Goal: Task Accomplishment & Management: Use online tool/utility

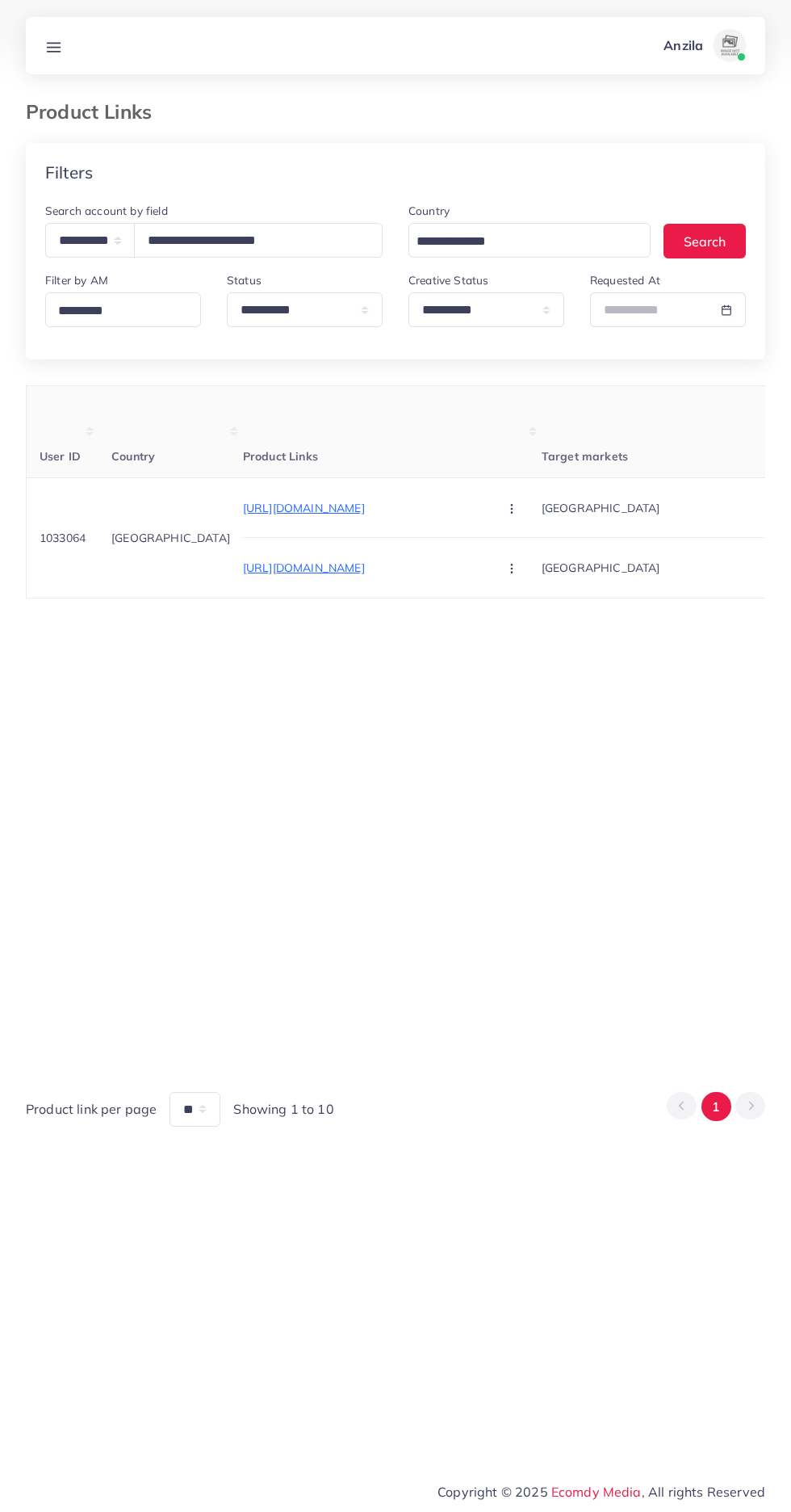
select select "*****"
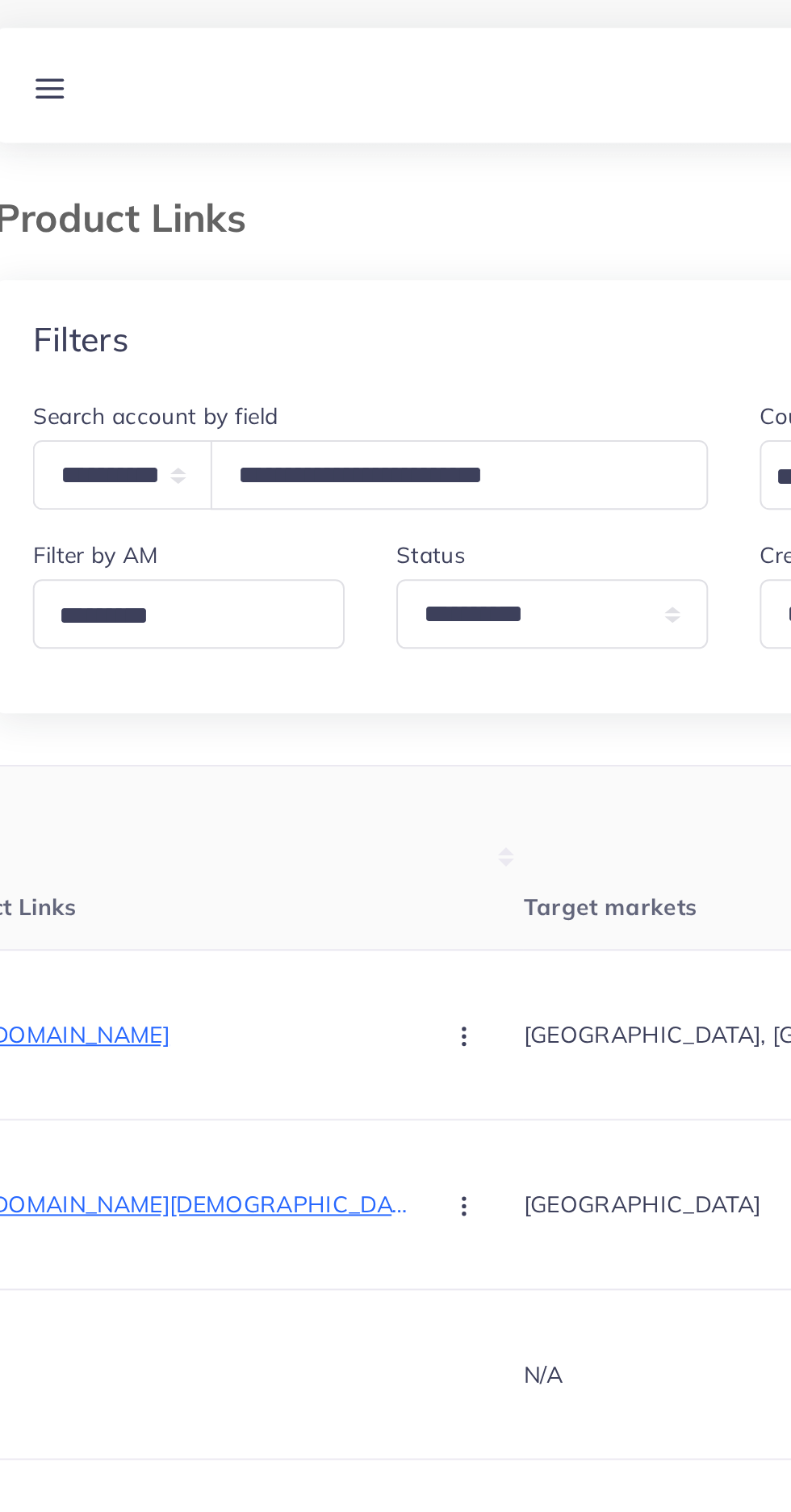
type input "**********"
click at [123, 162] on div "Filters" at bounding box center [396, 173] width 739 height 59
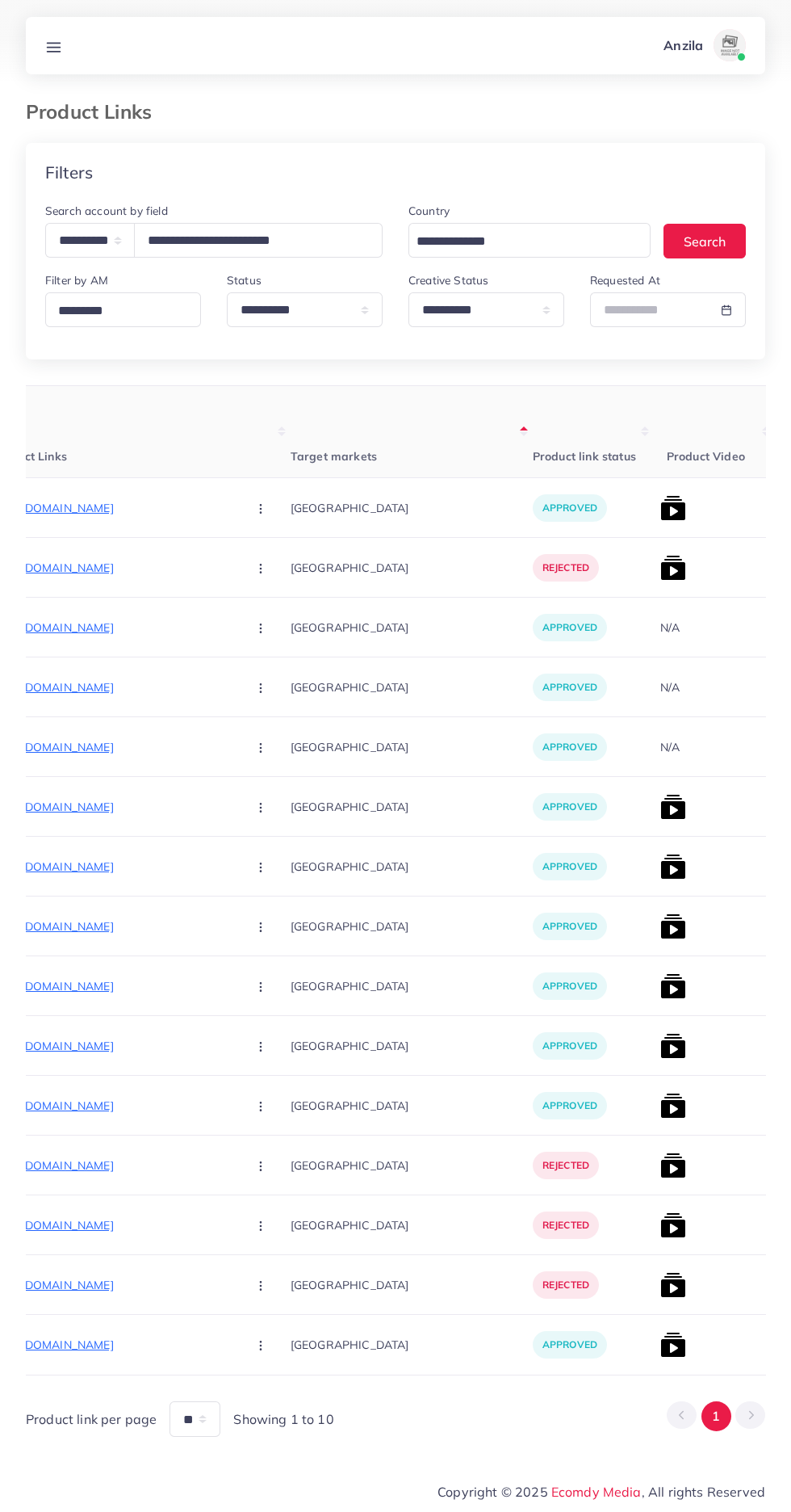
scroll to position [0, 251]
click at [102, 513] on p "[URL][DOMAIN_NAME]" at bounding box center [113, 508] width 242 height 19
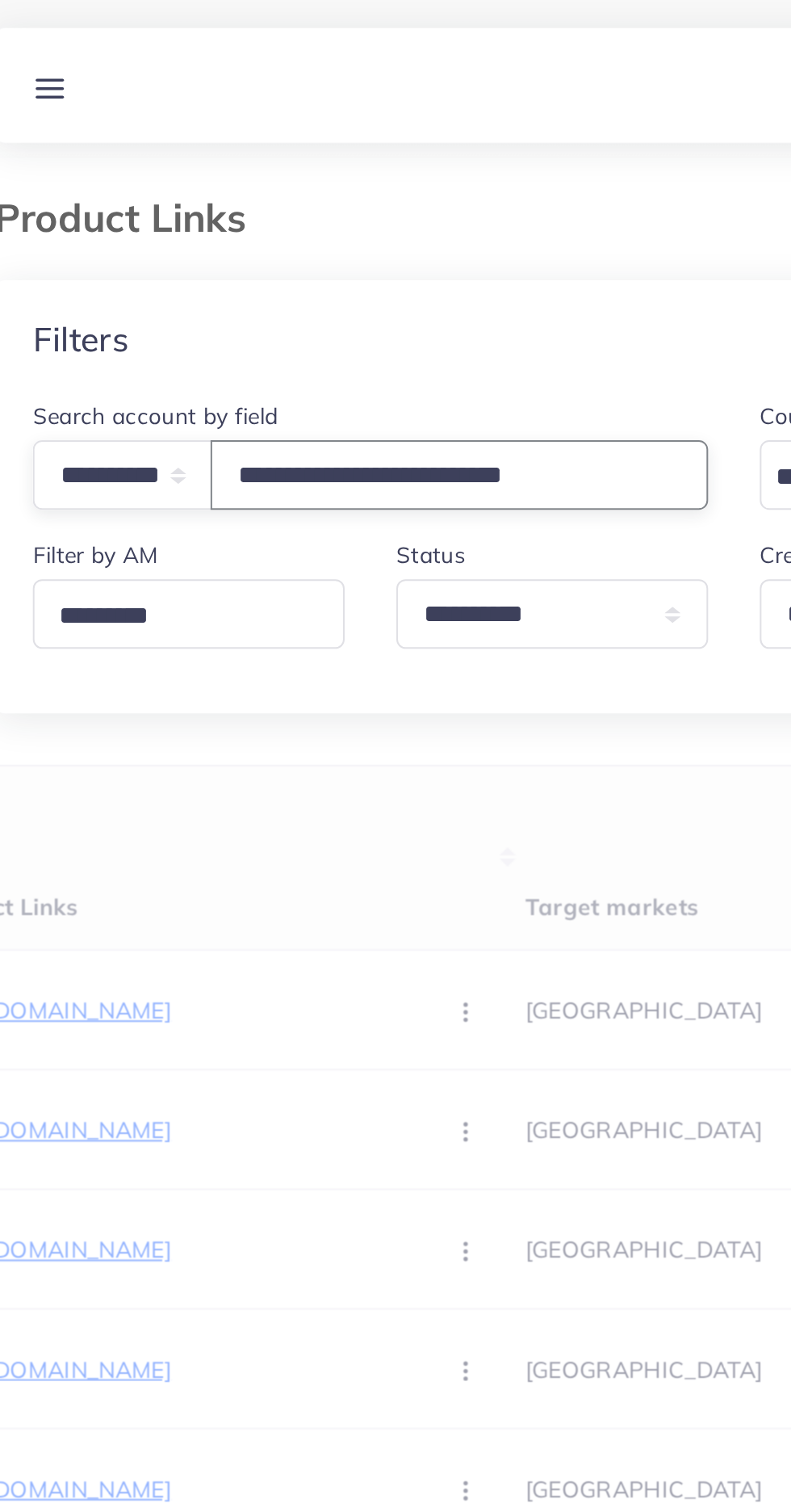
type input "**********"
click at [86, 167] on h4 "Filters" at bounding box center [69, 172] width 48 height 20
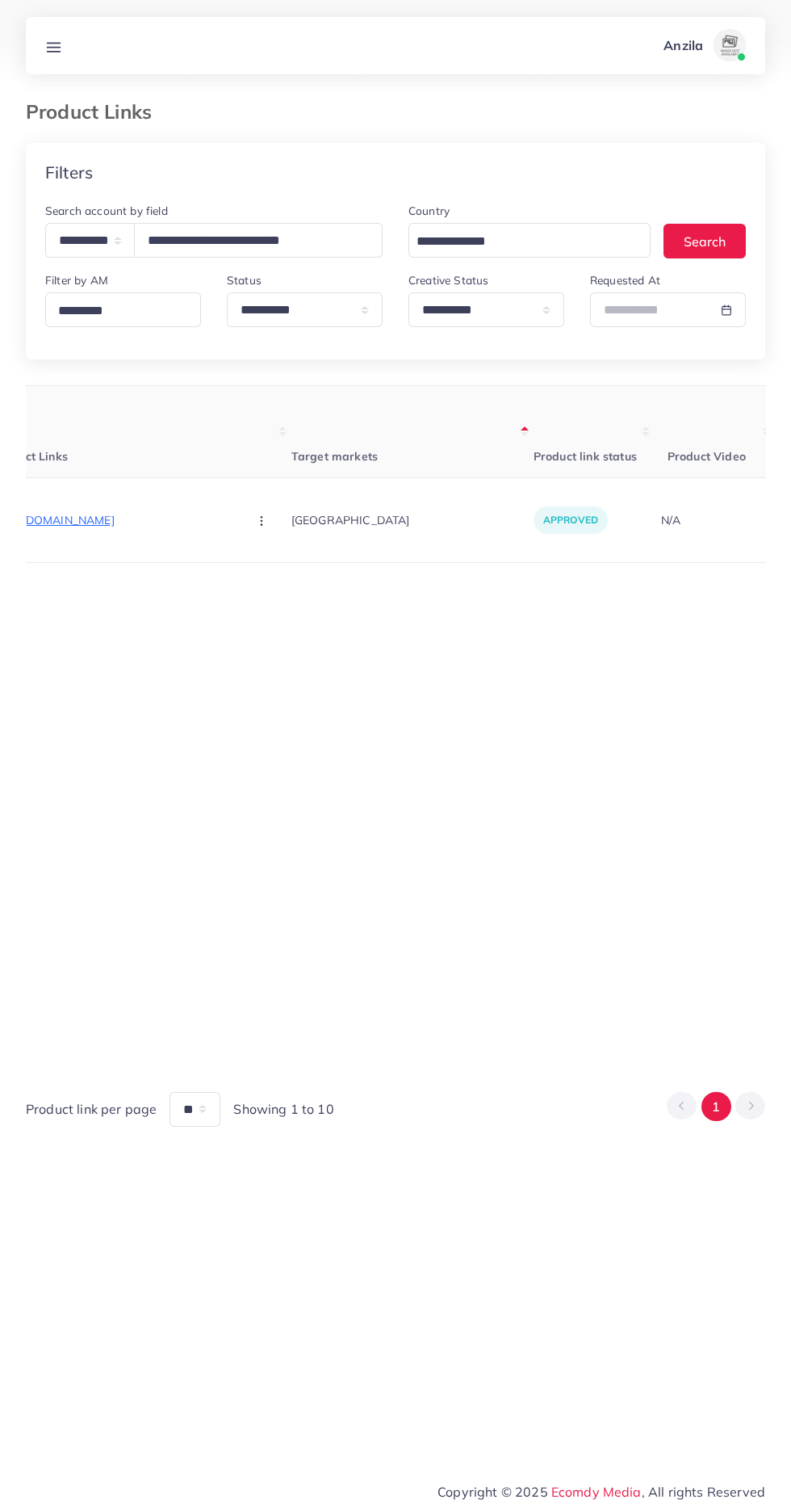
click at [80, 517] on p "[URL][DOMAIN_NAME]" at bounding box center [113, 521] width 242 height 19
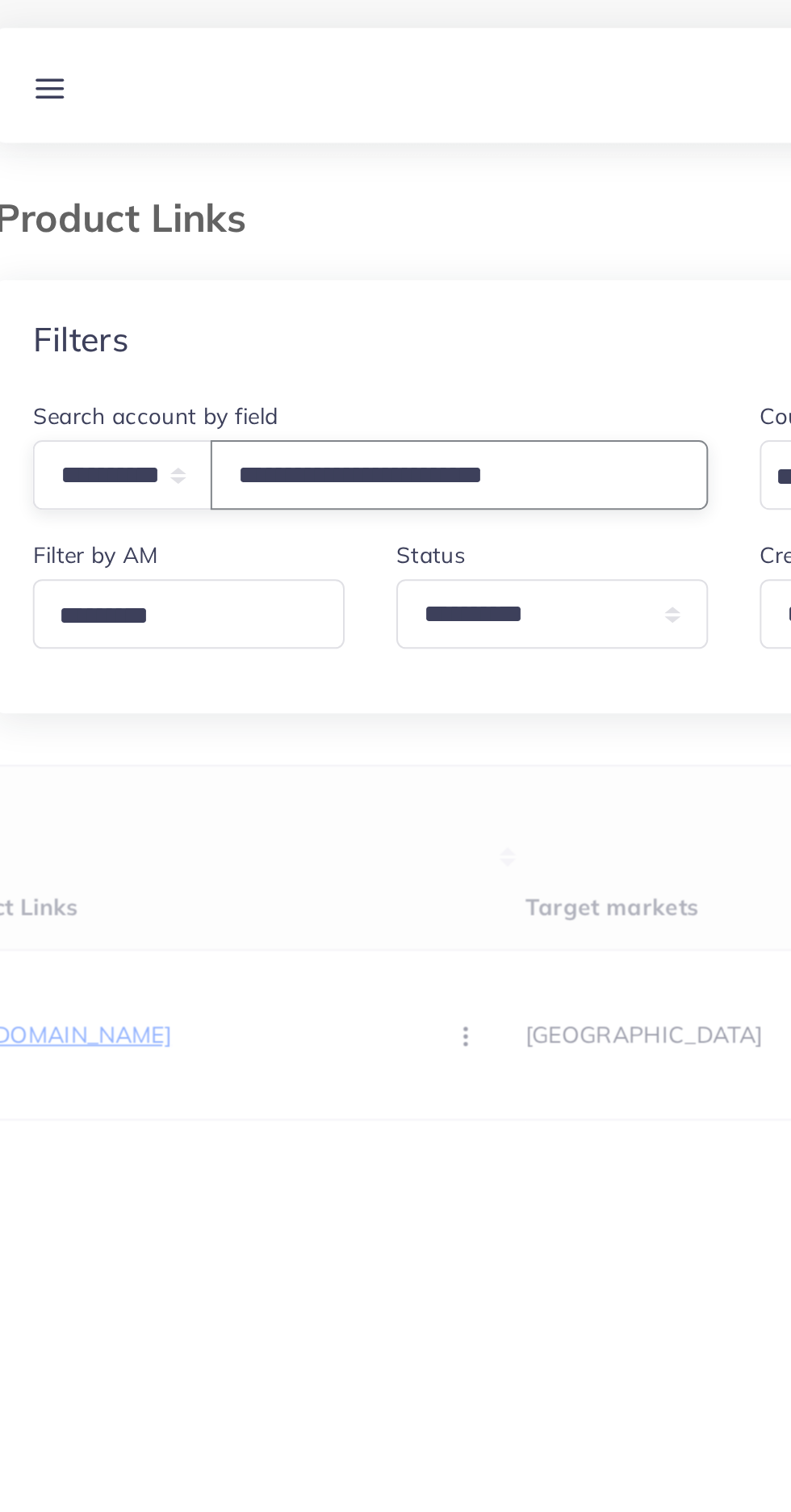
type input "**********"
click at [94, 153] on div "Filters" at bounding box center [396, 173] width 739 height 59
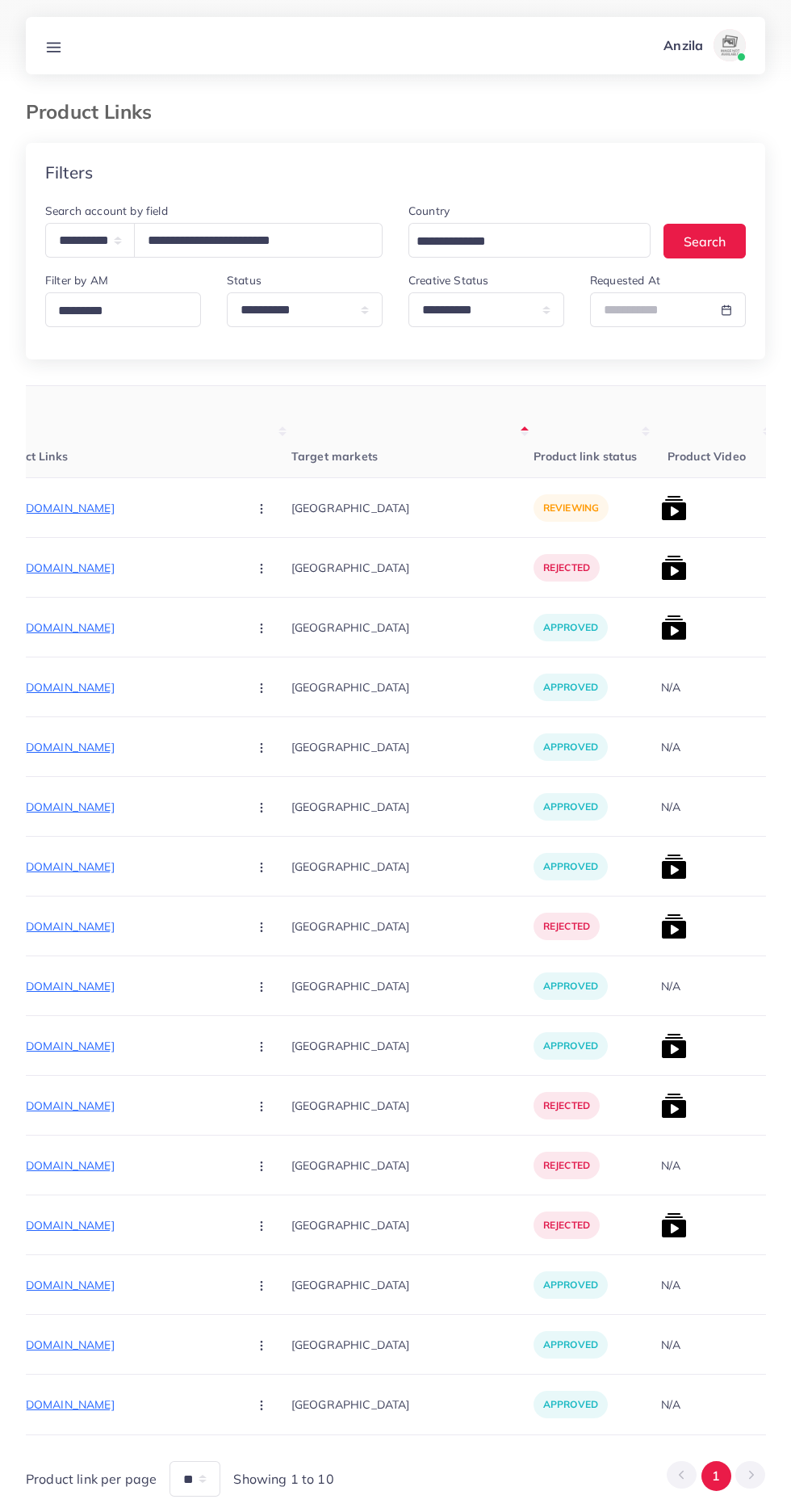
scroll to position [0, 299]
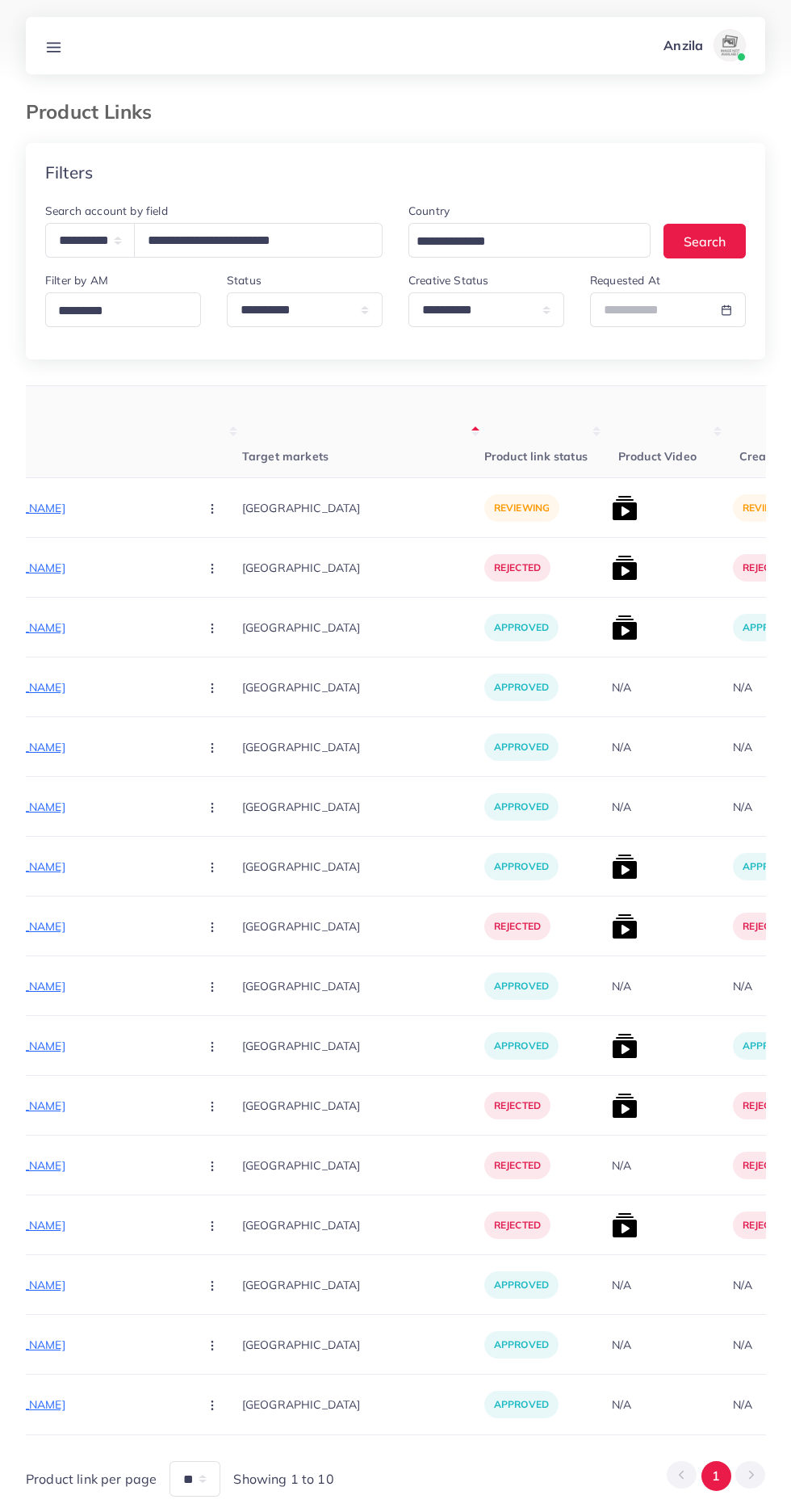
click at [58, 501] on p "[URL][DOMAIN_NAME]" at bounding box center [64, 508] width 242 height 19
click at [108, 258] on select "**********" at bounding box center [90, 240] width 90 height 35
select select "**********"
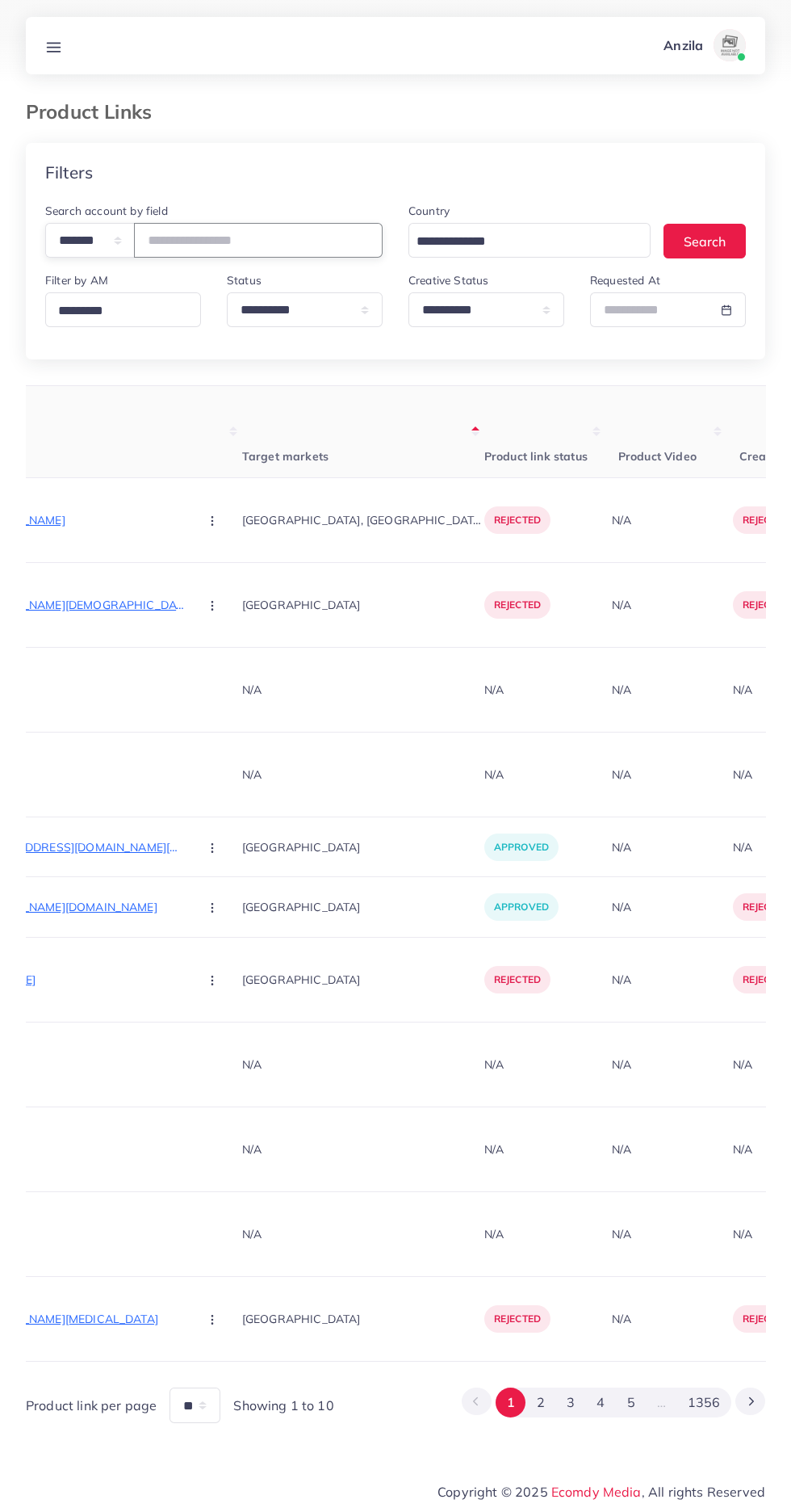
paste input "number"
click at [279, 239] on input "number" at bounding box center [258, 240] width 249 height 35
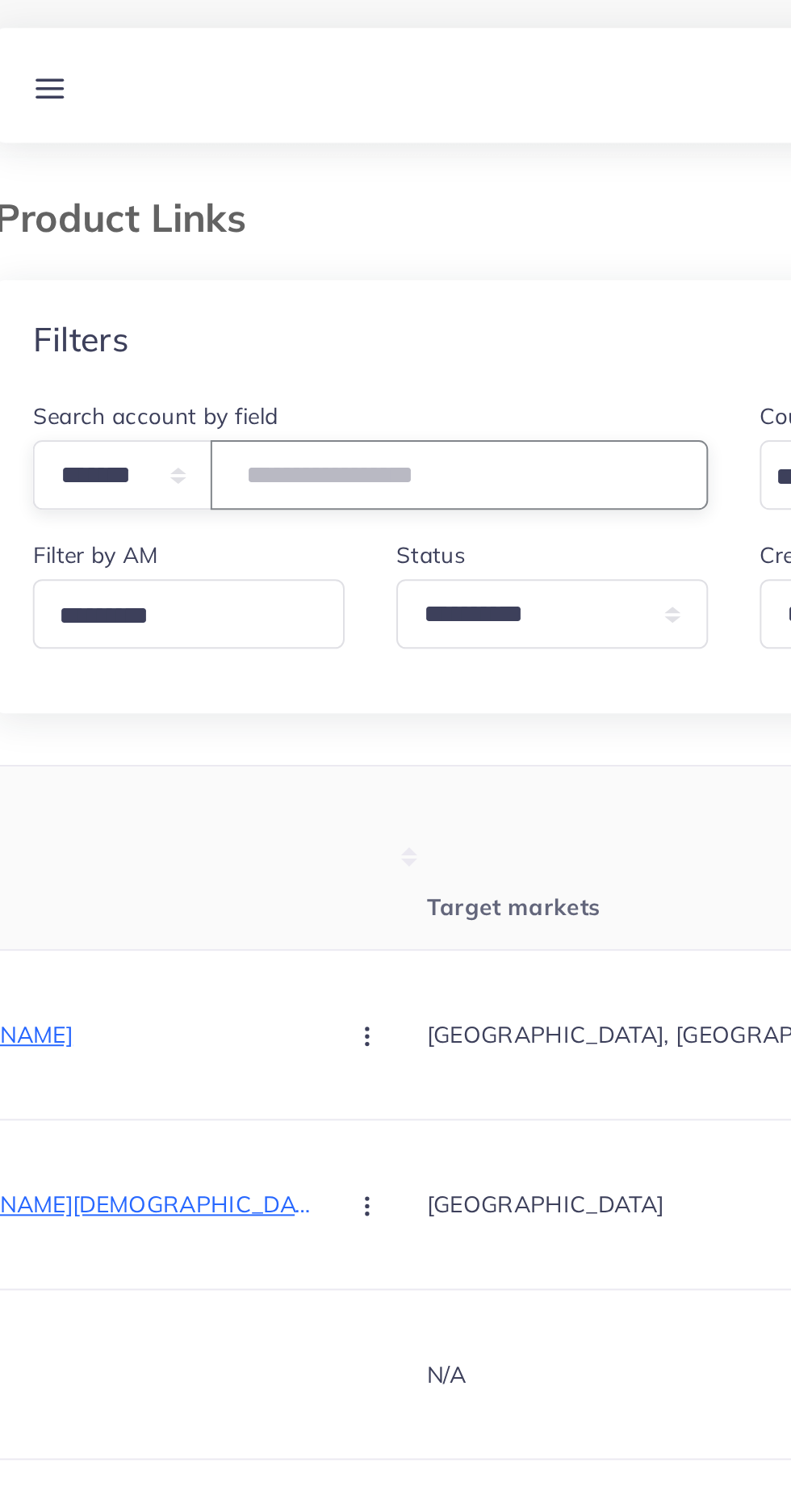
type input "*******"
click at [126, 390] on th "Product Links" at bounding box center [93, 432] width 299 height 92
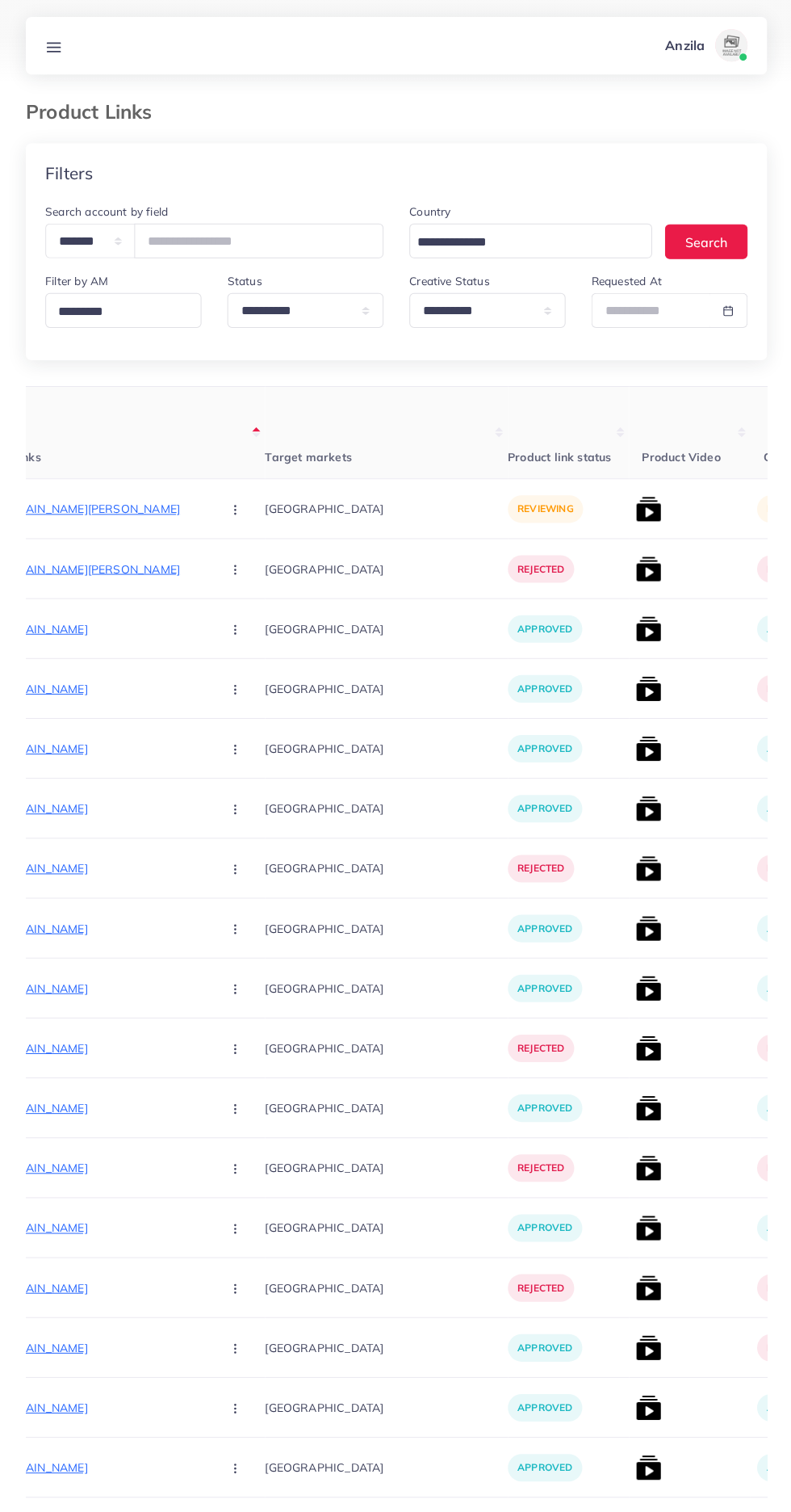
scroll to position [0, 265]
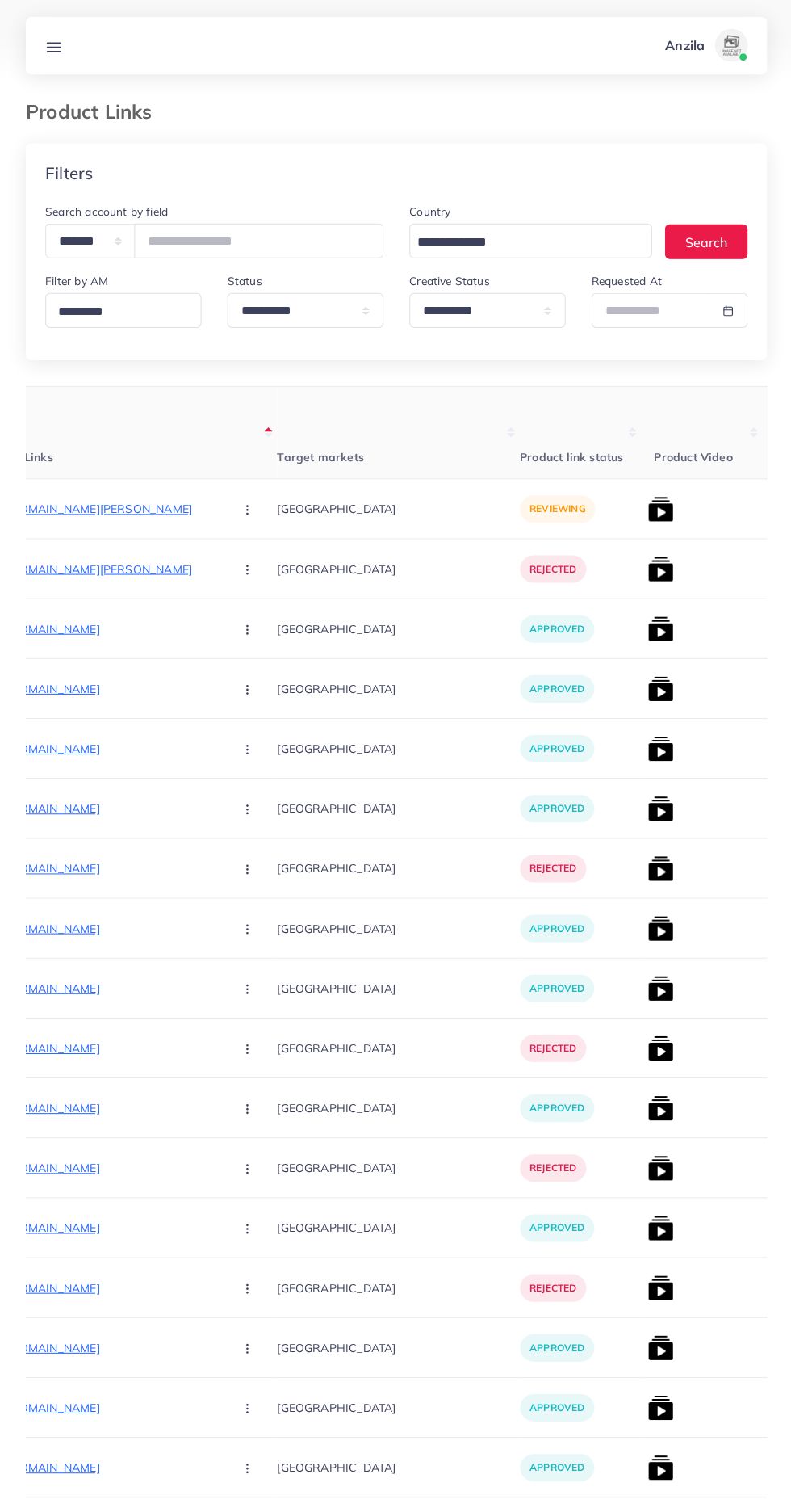
click at [76, 501] on p "https://shineappeal.com/products/laura-mercier-translucent-loose-longwear-setti…" at bounding box center [99, 508] width 242 height 19
click at [47, 45] on icon at bounding box center [53, 46] width 17 height 17
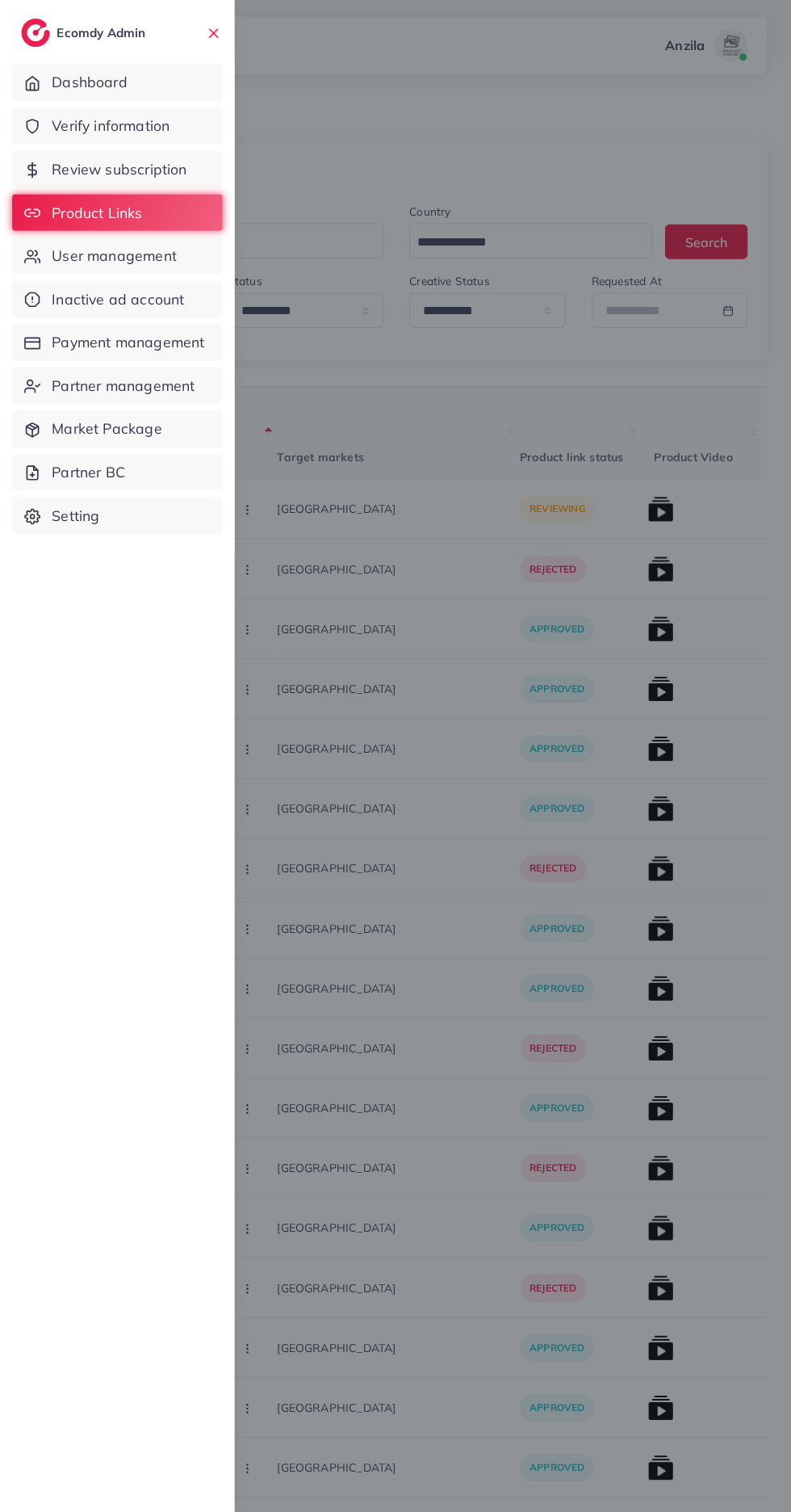
click at [73, 134] on span "Verify information" at bounding box center [110, 126] width 118 height 21
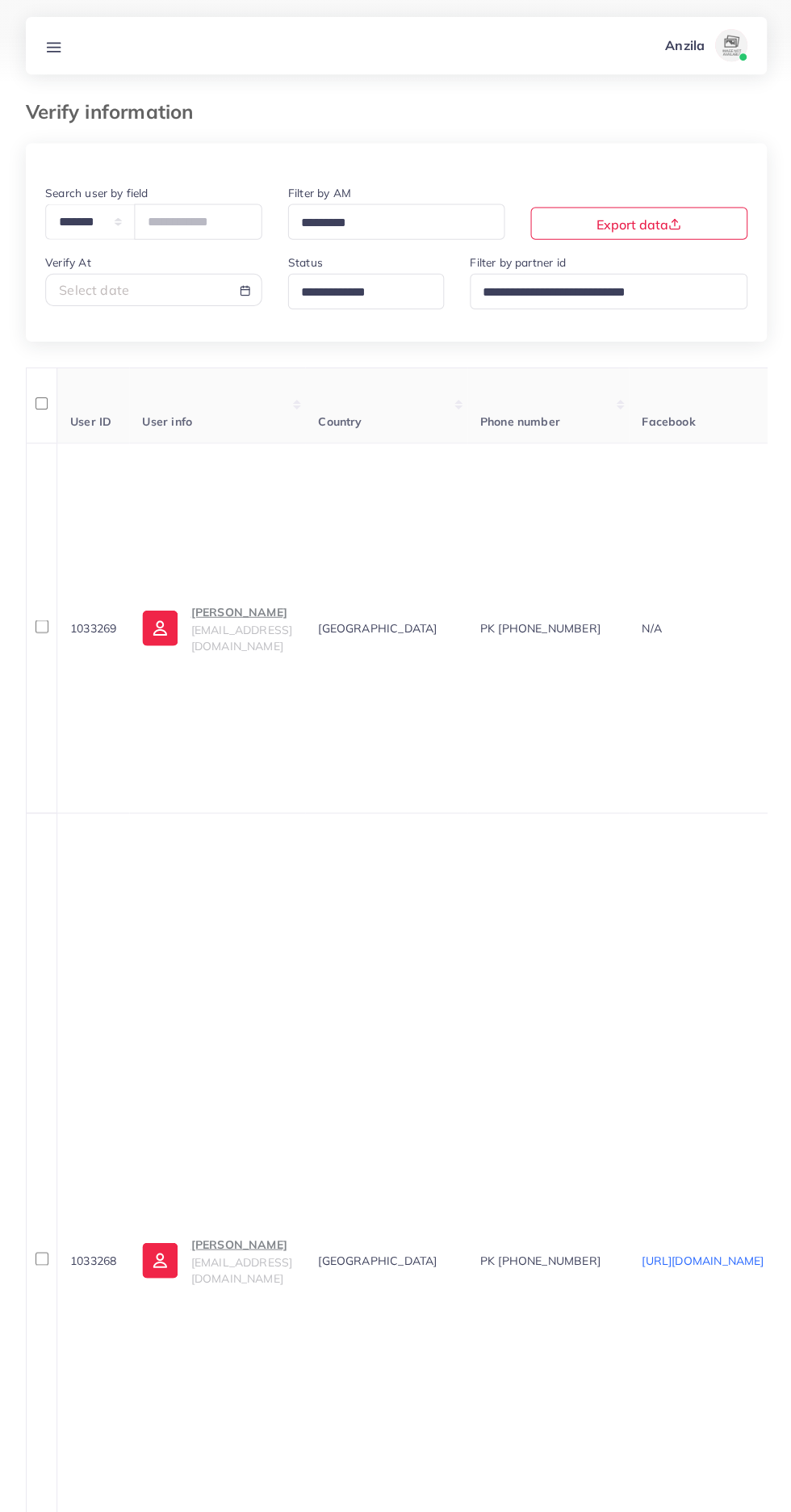
click at [349, 228] on input "Search for option" at bounding box center [389, 222] width 188 height 25
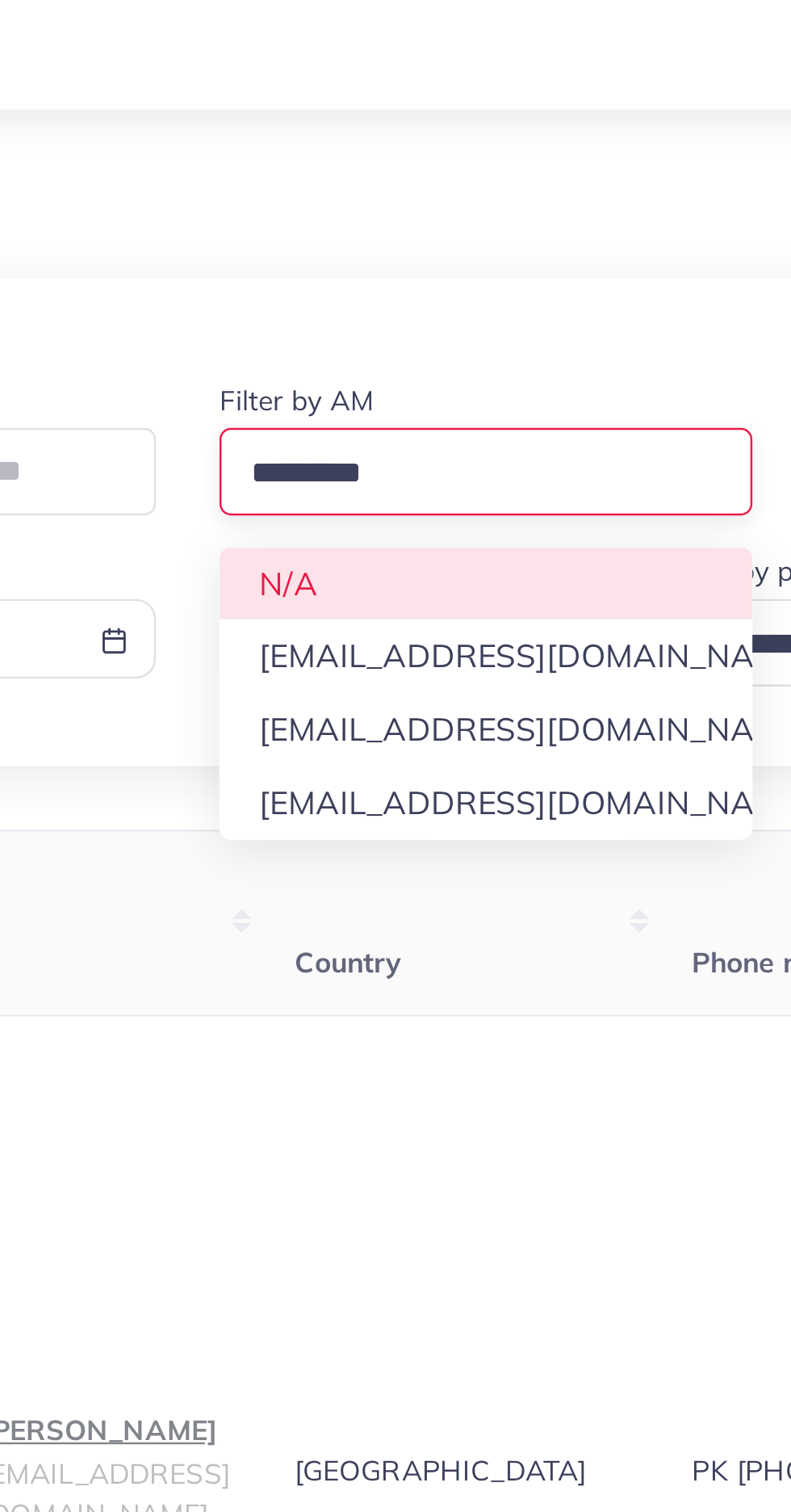
click at [313, 159] on div at bounding box center [396, 162] width 739 height 39
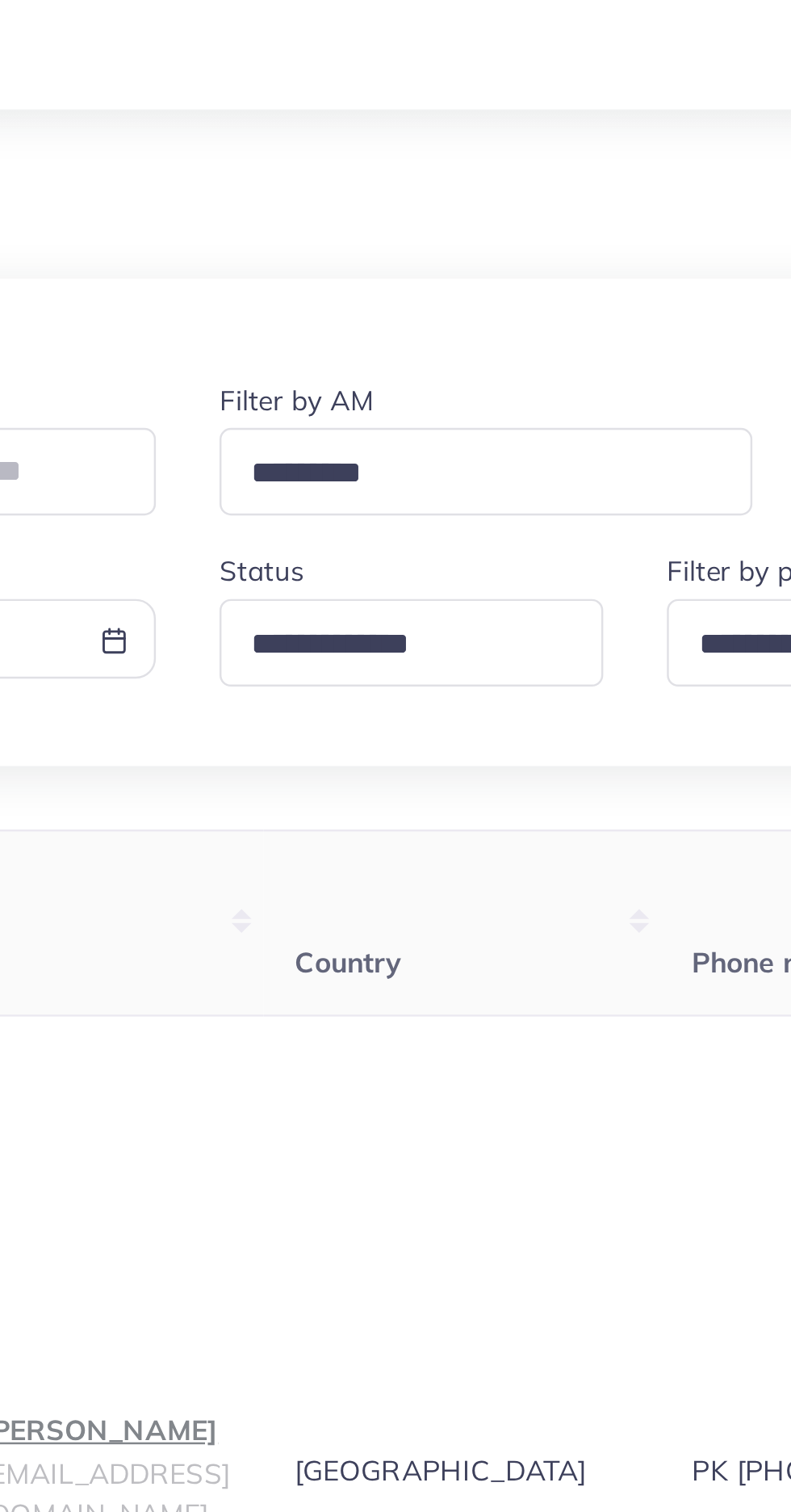
click at [309, 300] on input "Search for option" at bounding box center [359, 292] width 127 height 25
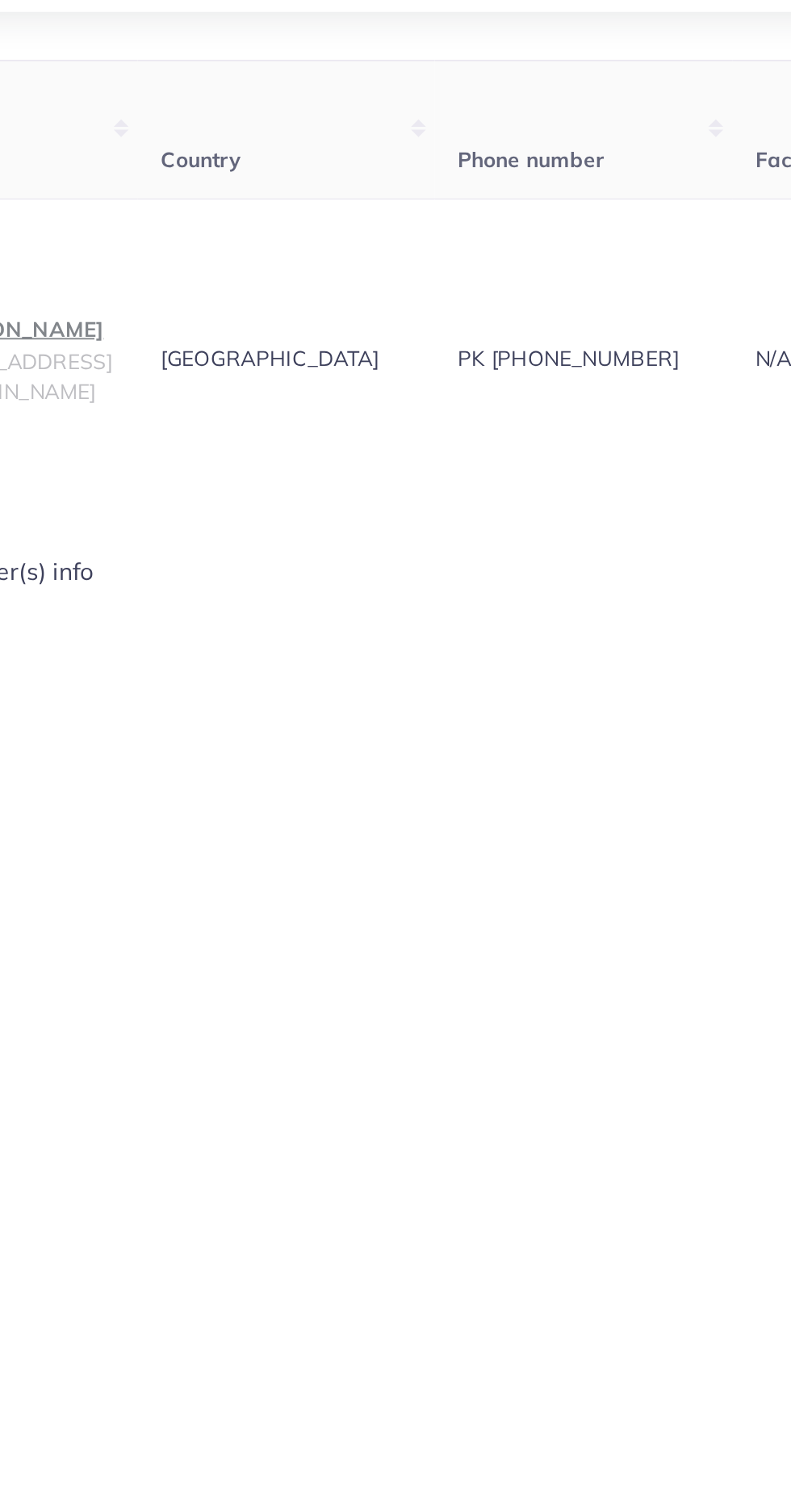
click at [252, 522] on p "abdullah" at bounding box center [241, 513] width 101 height 19
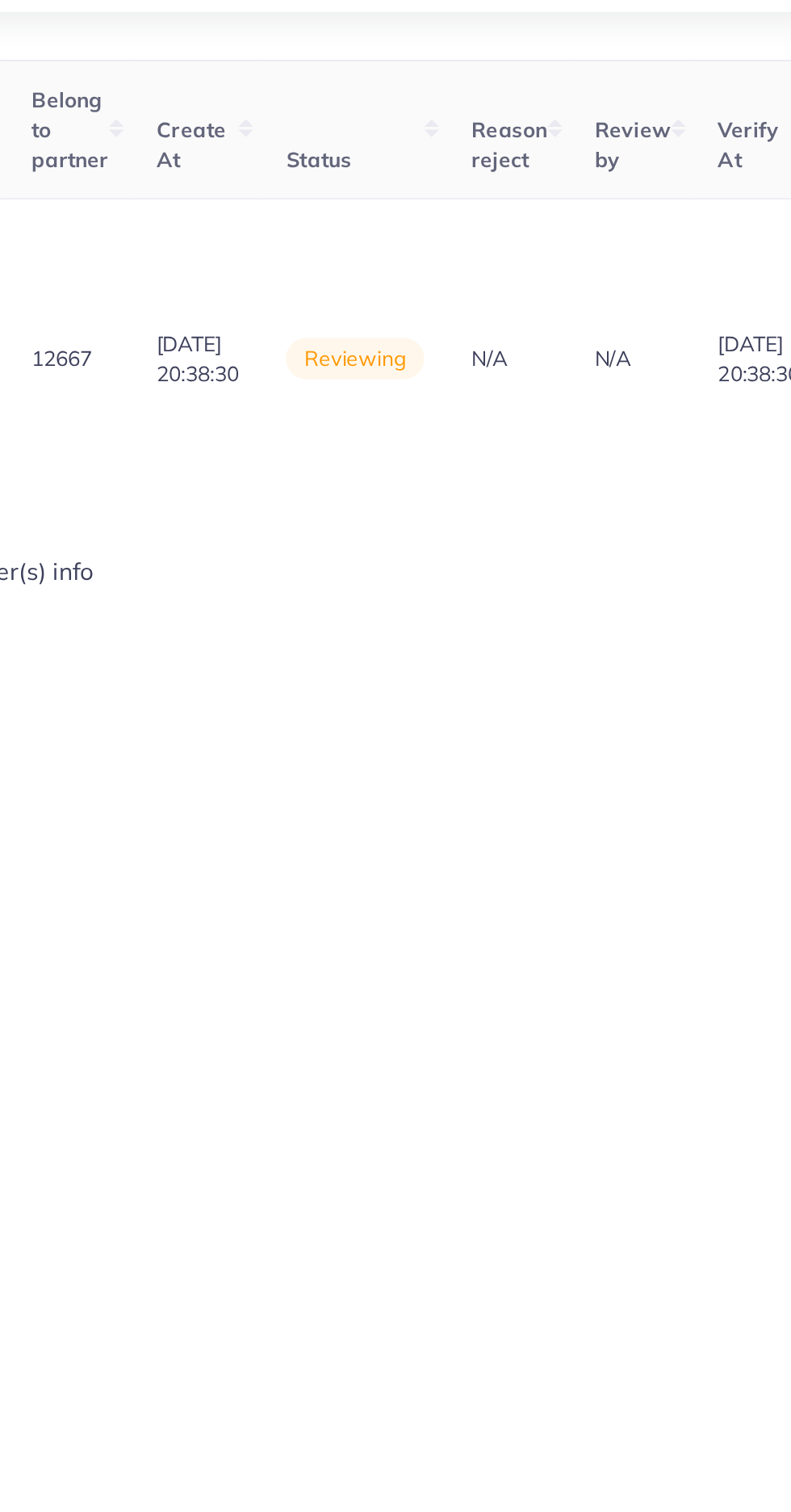
scroll to position [0, 1937]
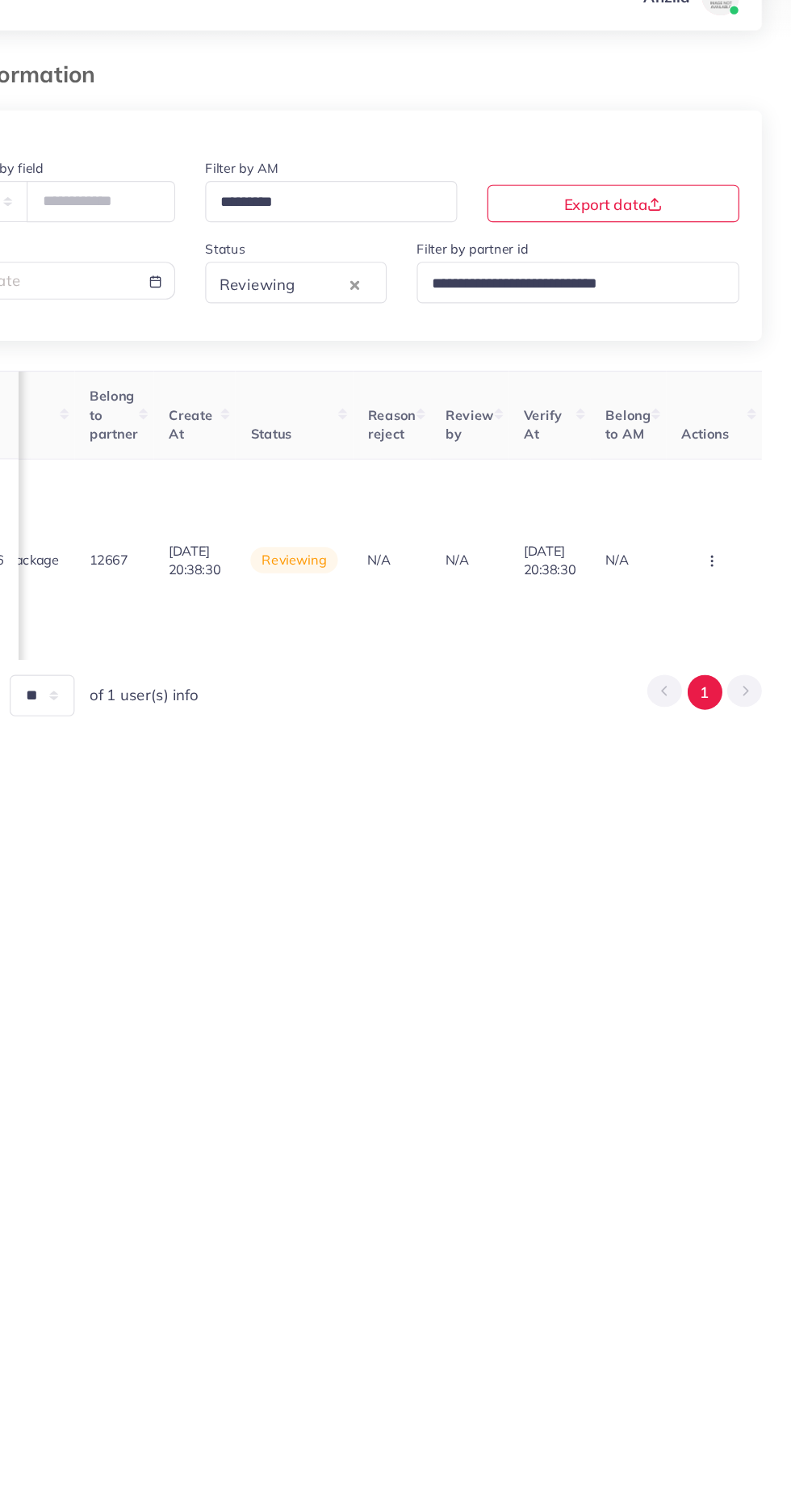
click at [710, 541] on button "button" at bounding box center [724, 529] width 57 height 37
click at [654, 397] on link "Approve" at bounding box center [697, 408] width 127 height 36
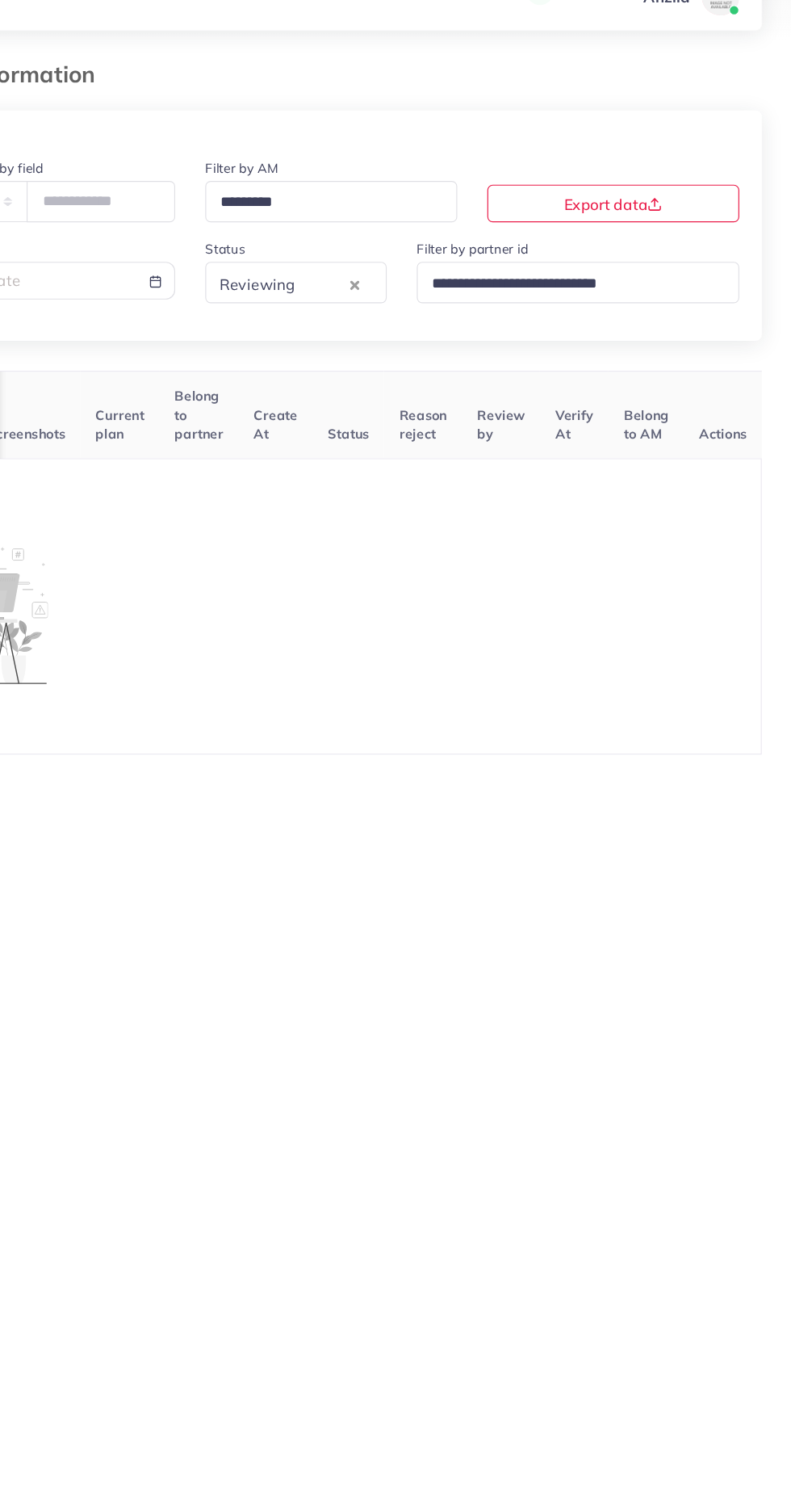
scroll to position [0, 660]
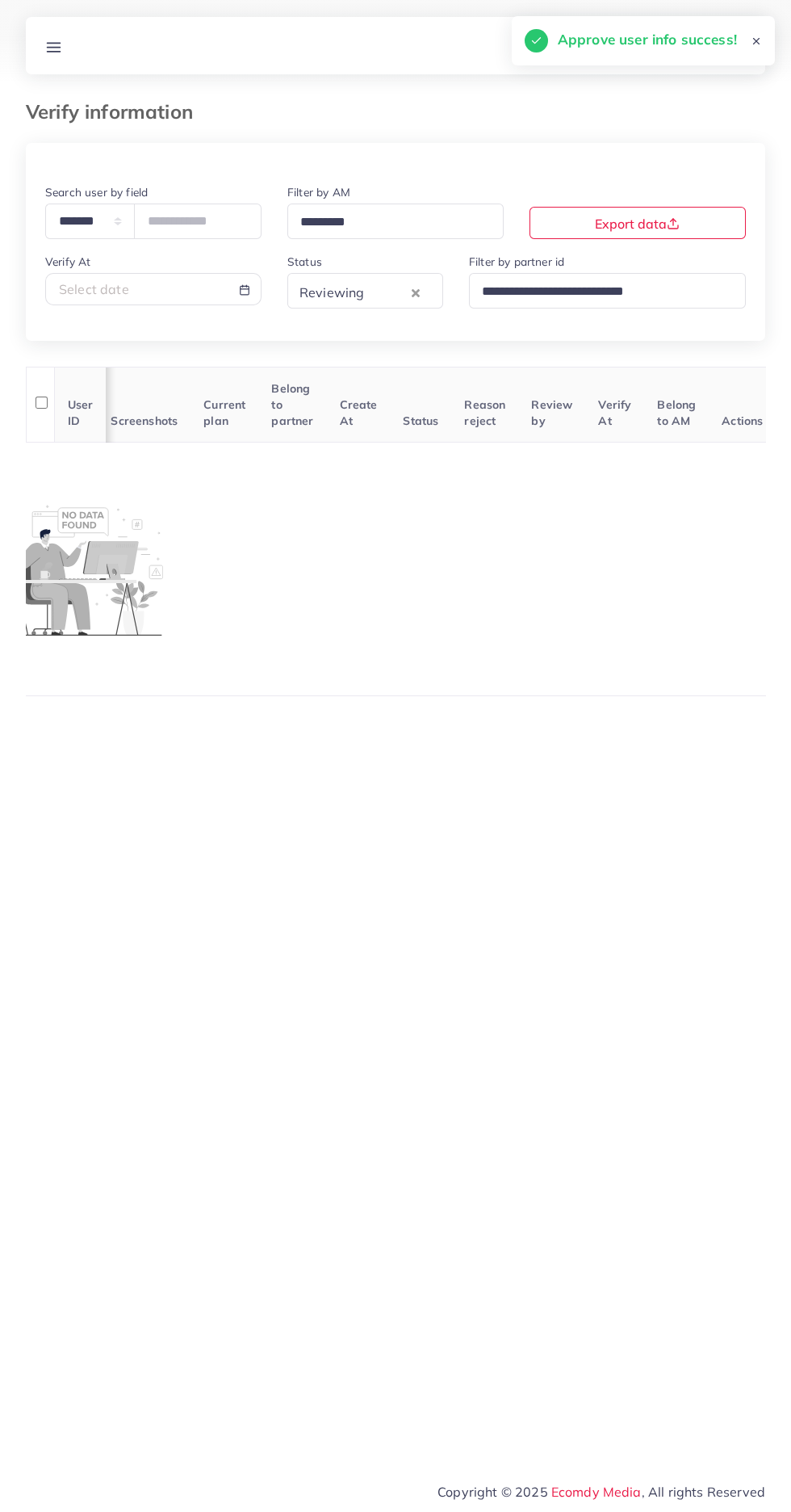
click at [60, 41] on icon at bounding box center [53, 46] width 17 height 17
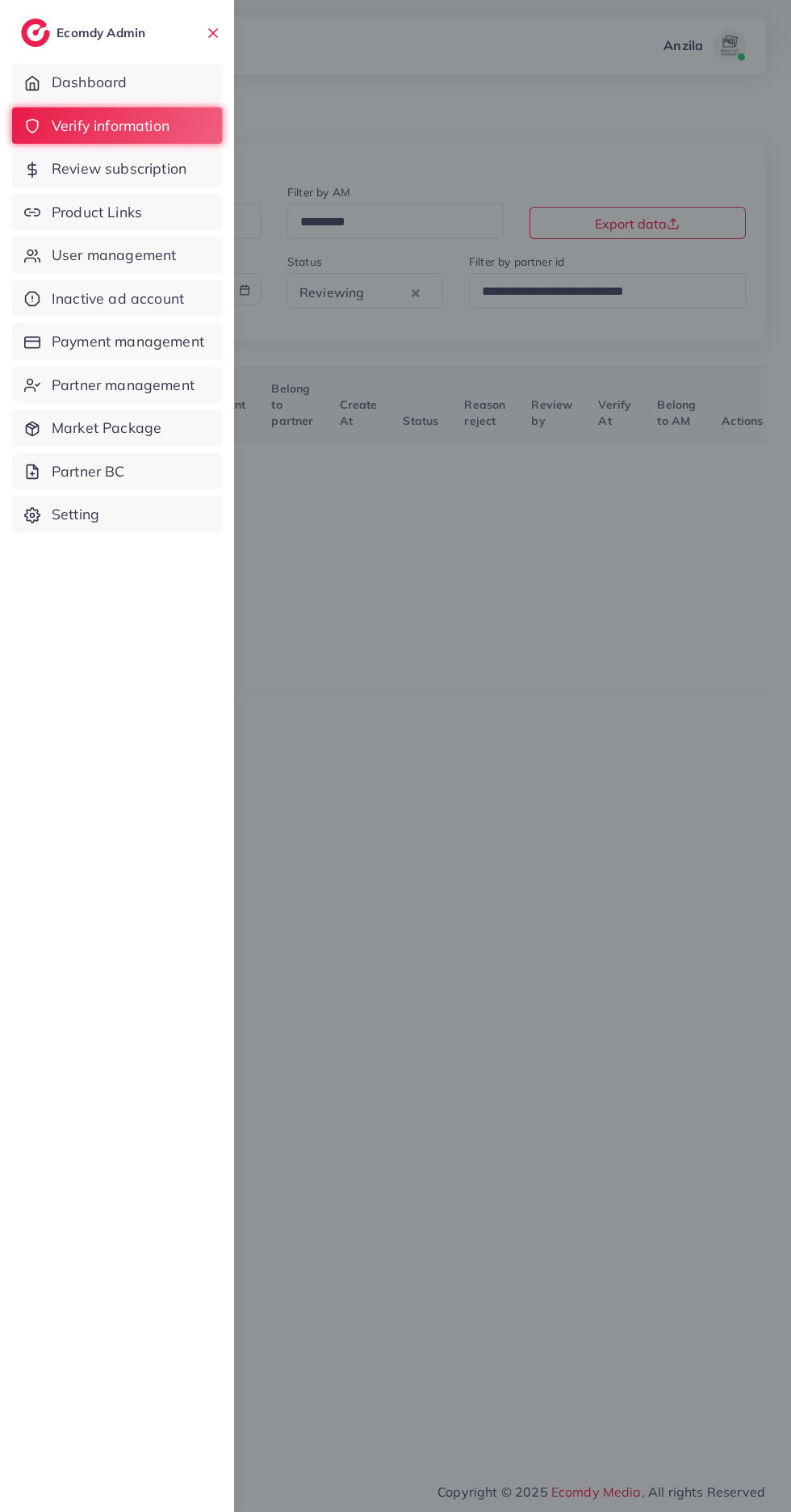
click at [64, 197] on link "Product Links" at bounding box center [117, 212] width 210 height 38
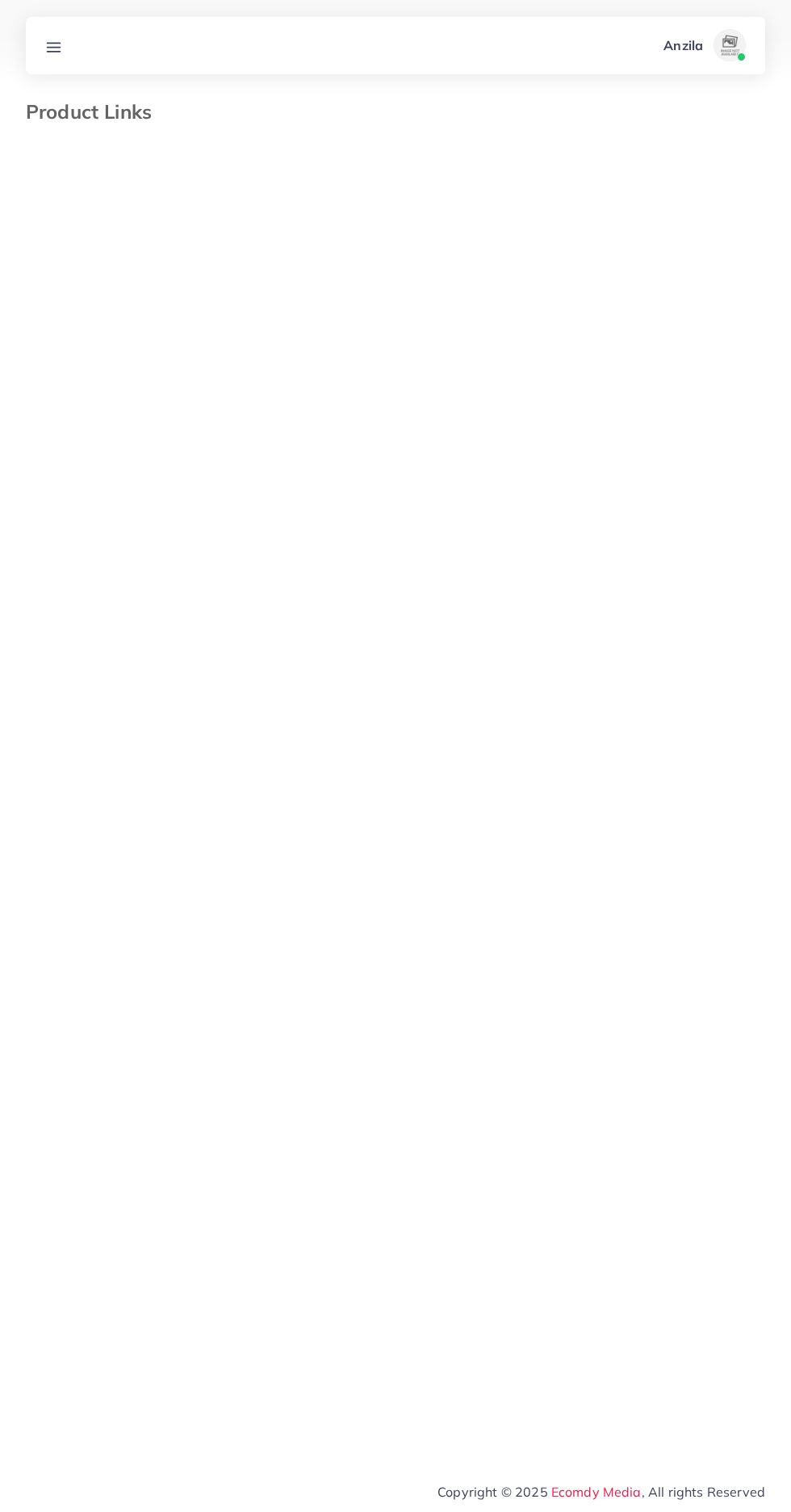
select select "*********"
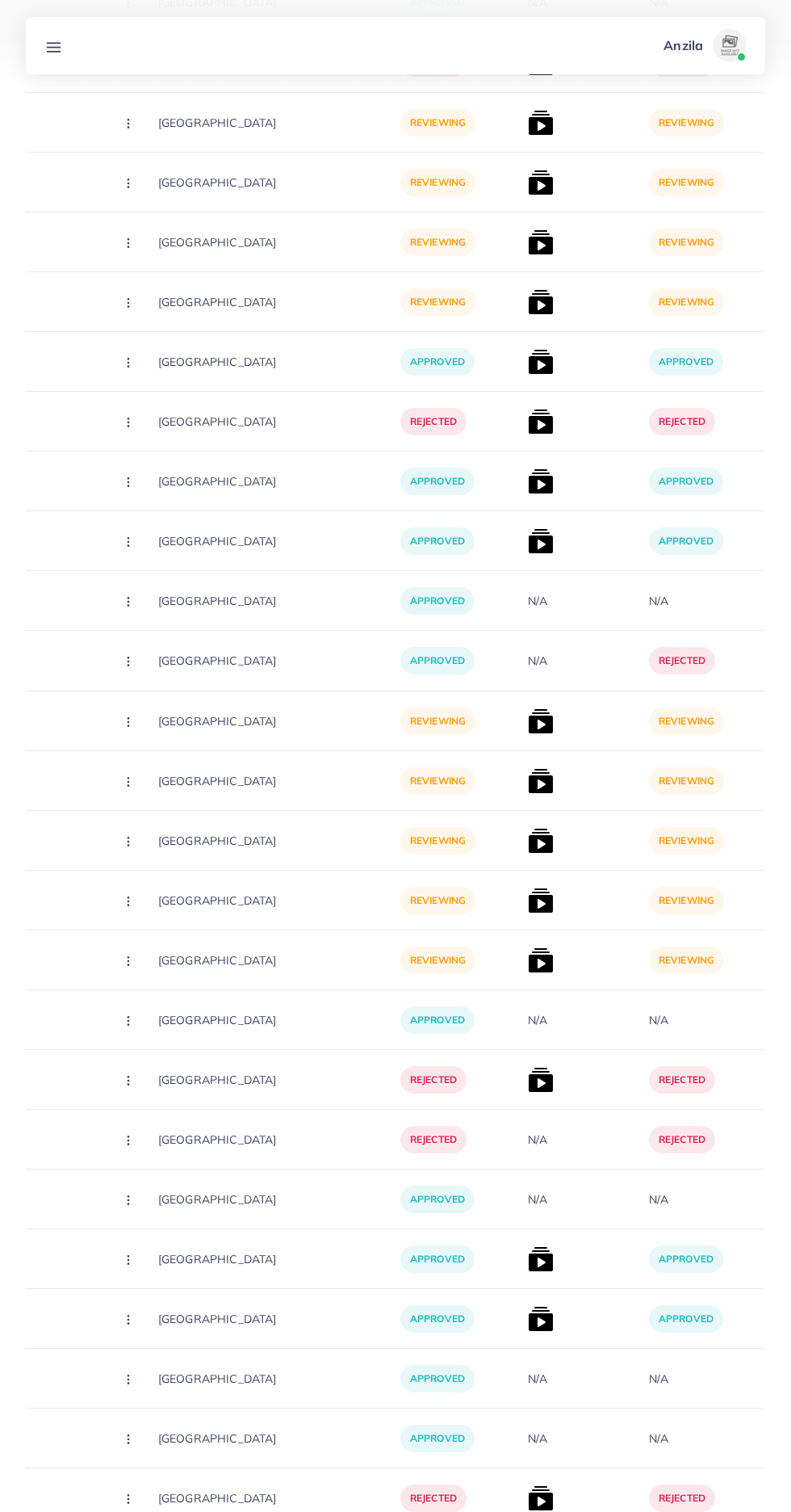
scroll to position [3670, 0]
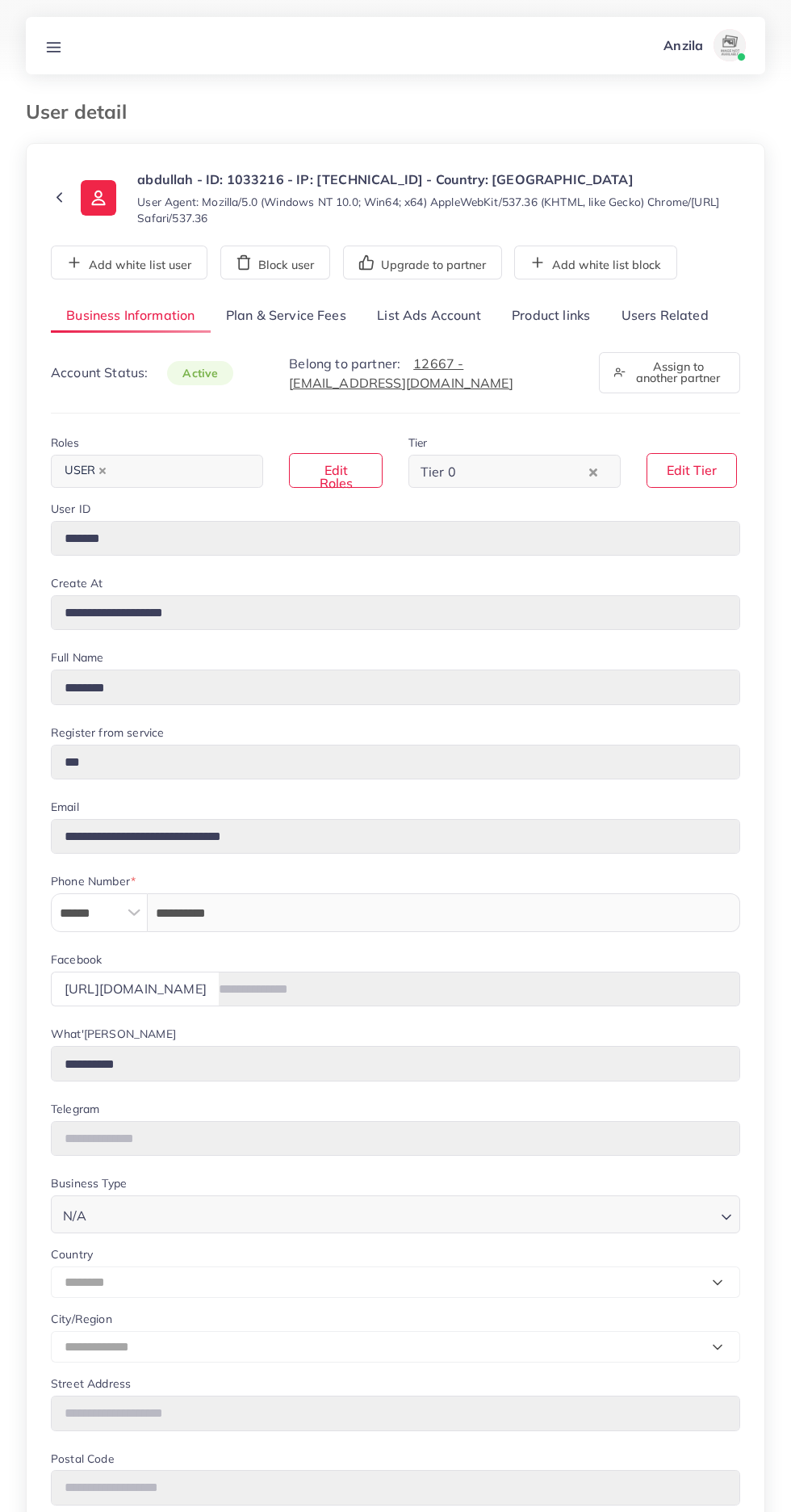
select select "********"
click at [683, 315] on link "Users Related" at bounding box center [664, 316] width 118 height 35
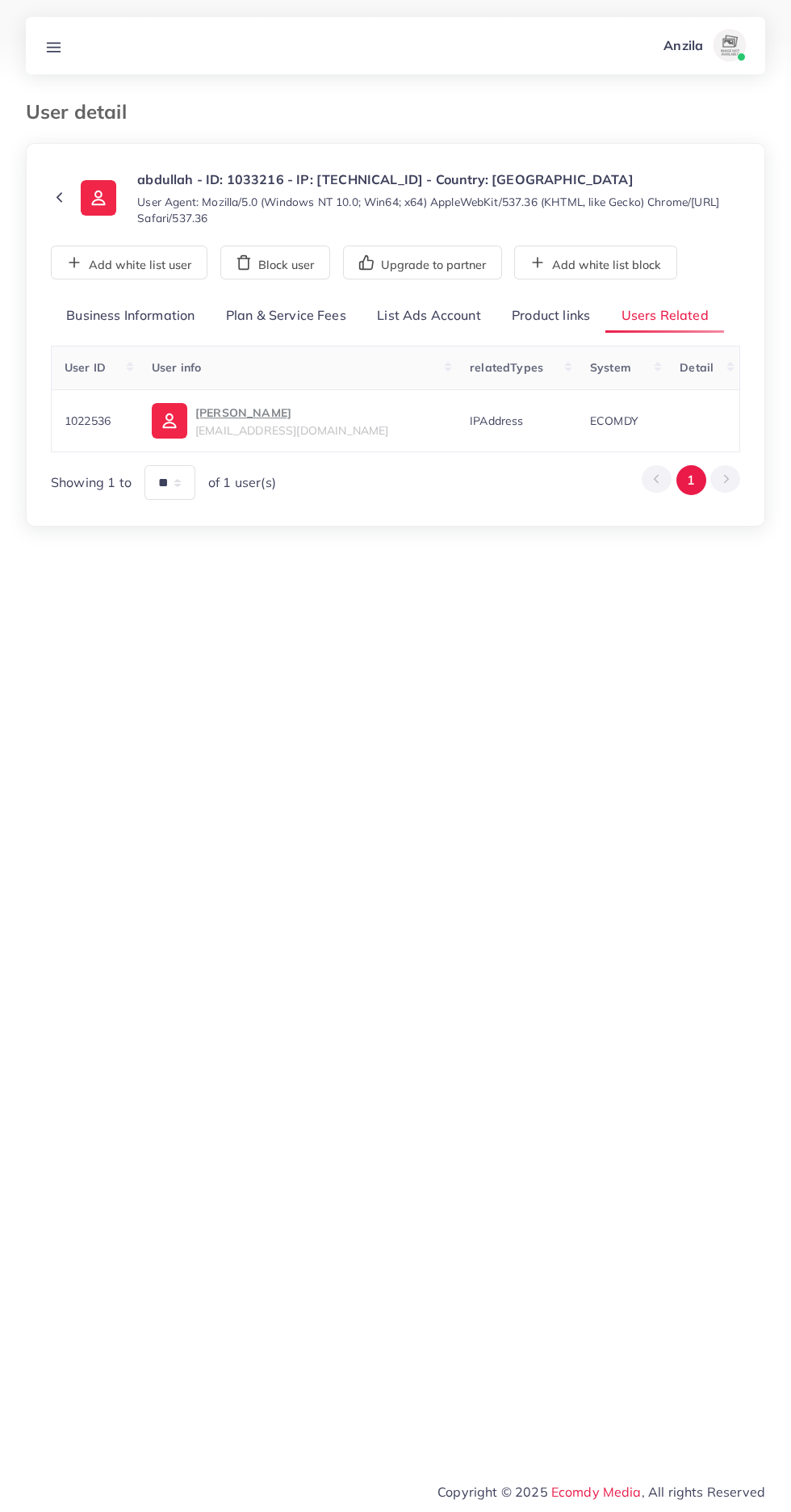
click at [562, 317] on link "Product links" at bounding box center [551, 316] width 109 height 35
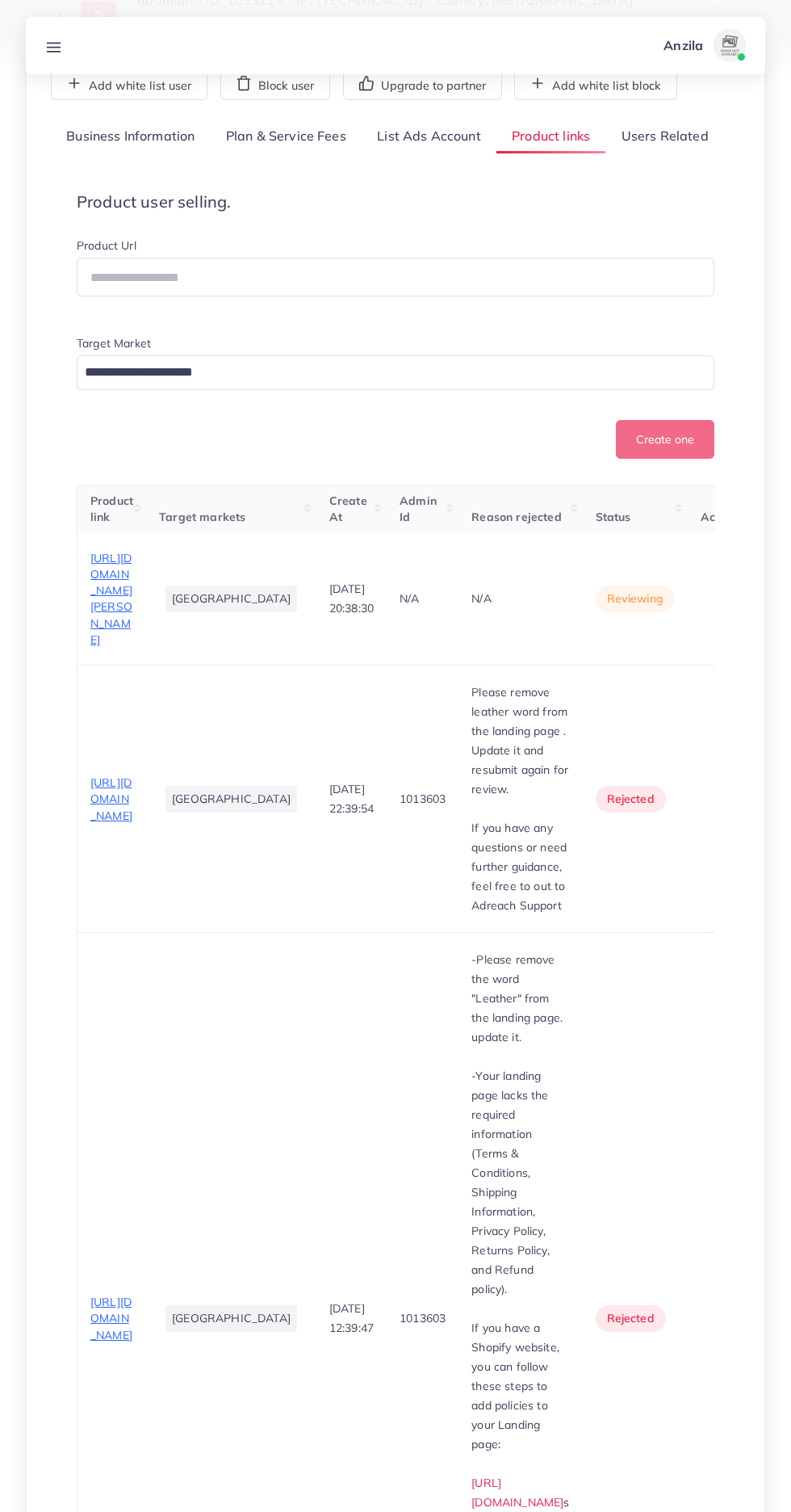
scroll to position [180, 0]
click at [96, 646] on span "[URL][DOMAIN_NAME][PERSON_NAME]" at bounding box center [112, 598] width 42 height 96
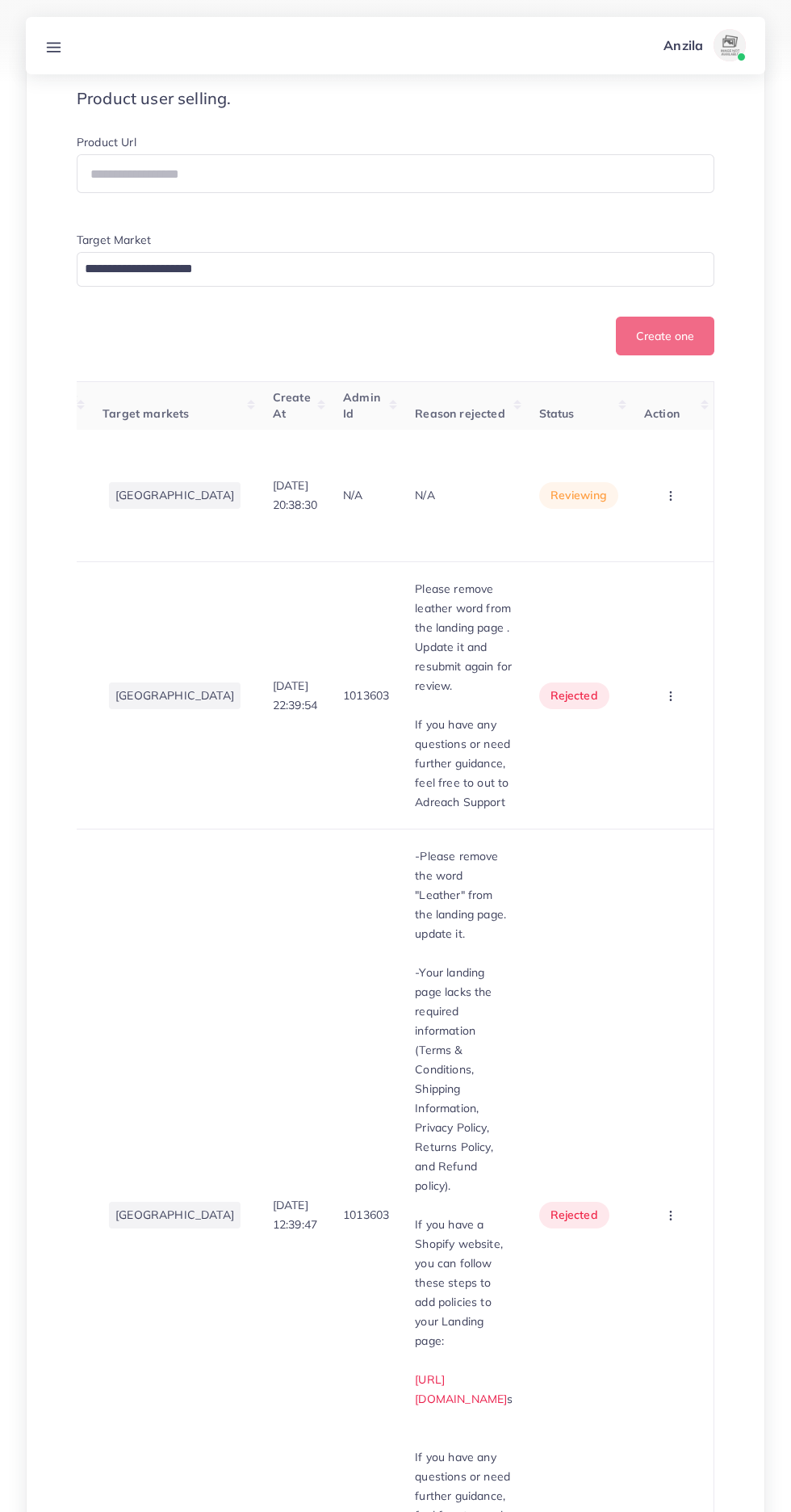
scroll to position [0, 147]
click at [668, 502] on icon "button" at bounding box center [671, 495] width 13 height 13
click at [664, 563] on link "Approve" at bounding box center [646, 545] width 127 height 36
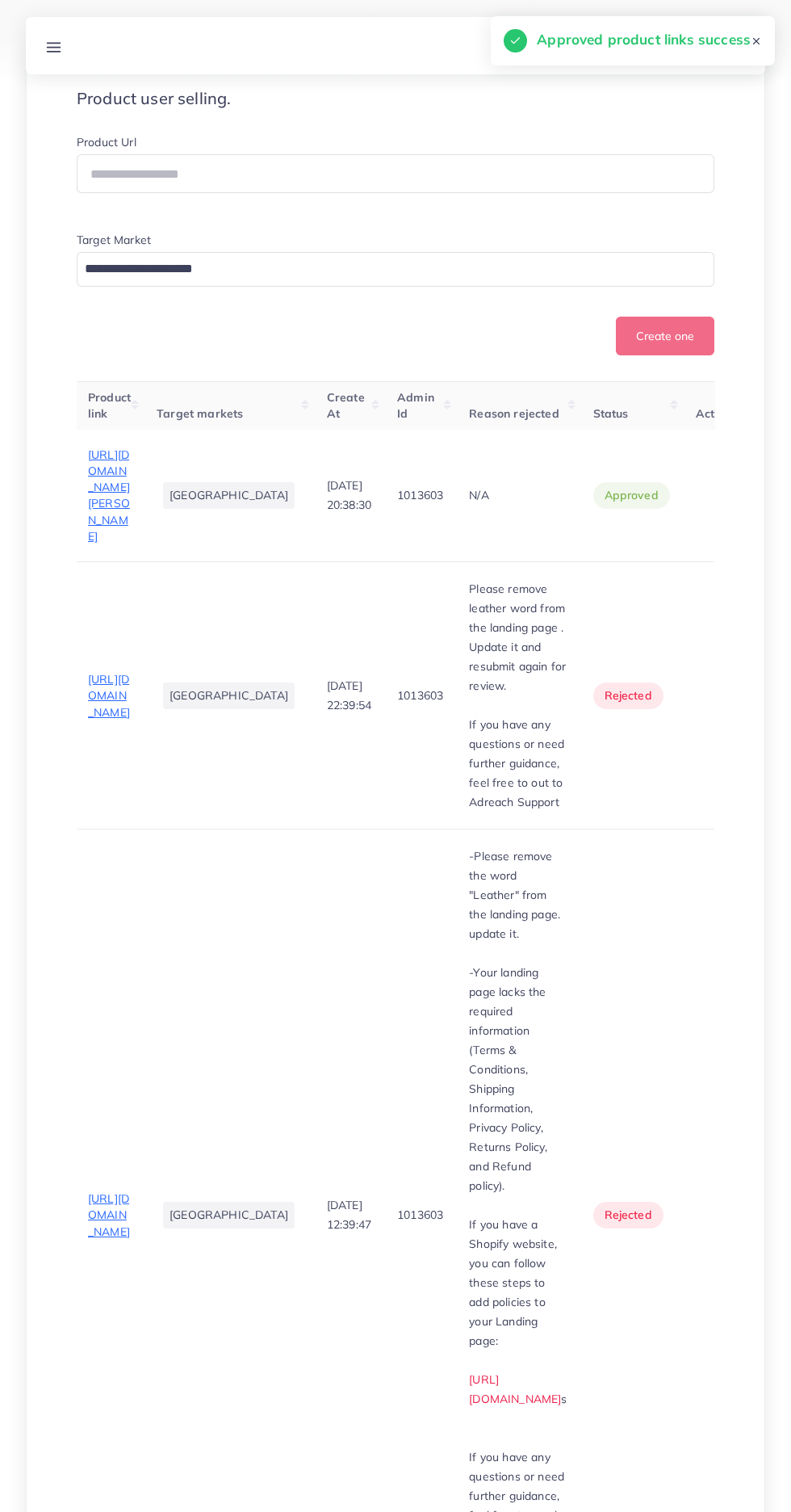
scroll to position [0, 0]
click at [124, 720] on span "[URL][DOMAIN_NAME]" at bounding box center [112, 695] width 42 height 48
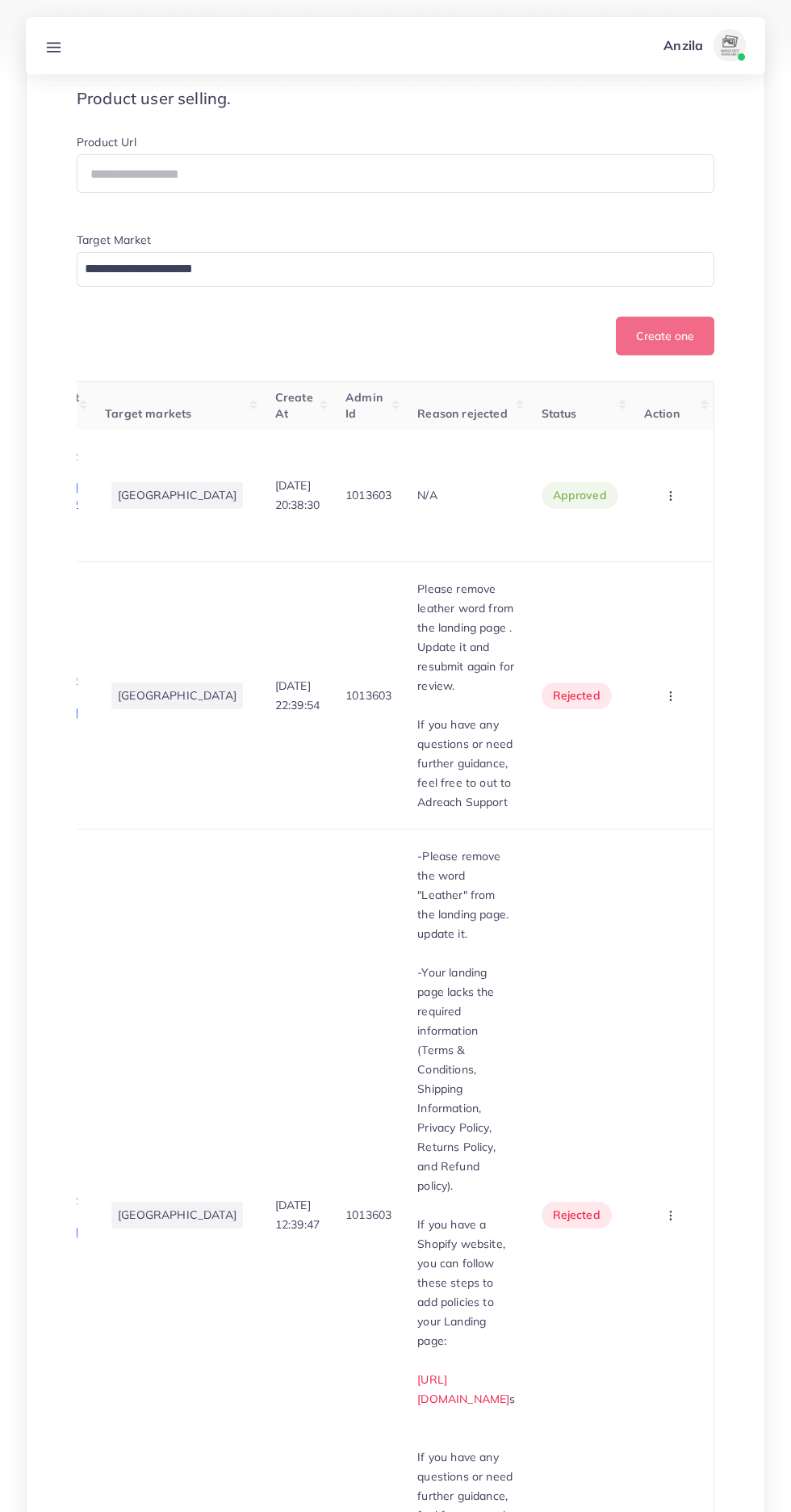
click at [671, 697] on circle "button" at bounding box center [671, 696] width 1 height 1
click at [657, 753] on span "Approve" at bounding box center [643, 744] width 53 height 16
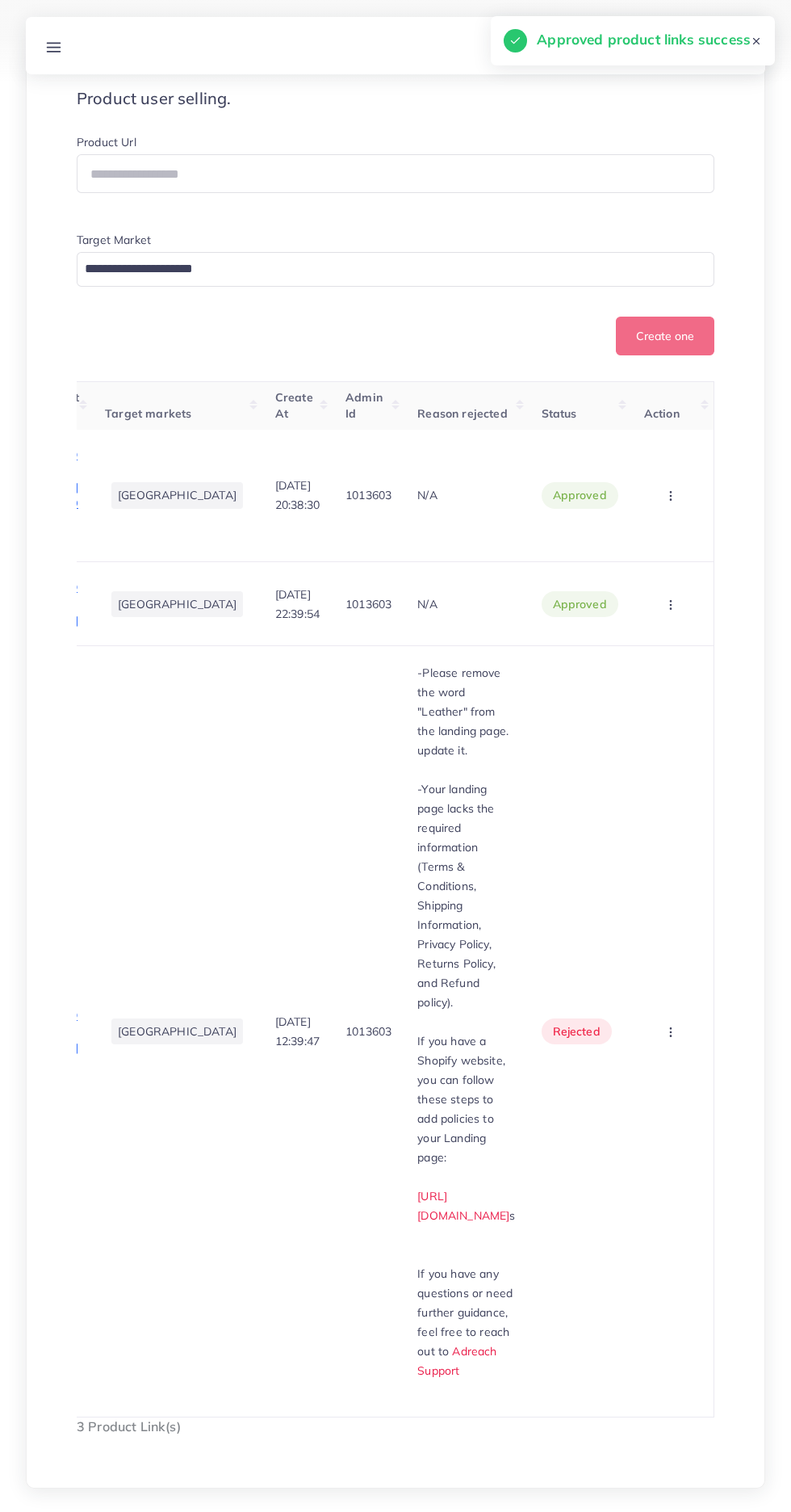
scroll to position [0, 0]
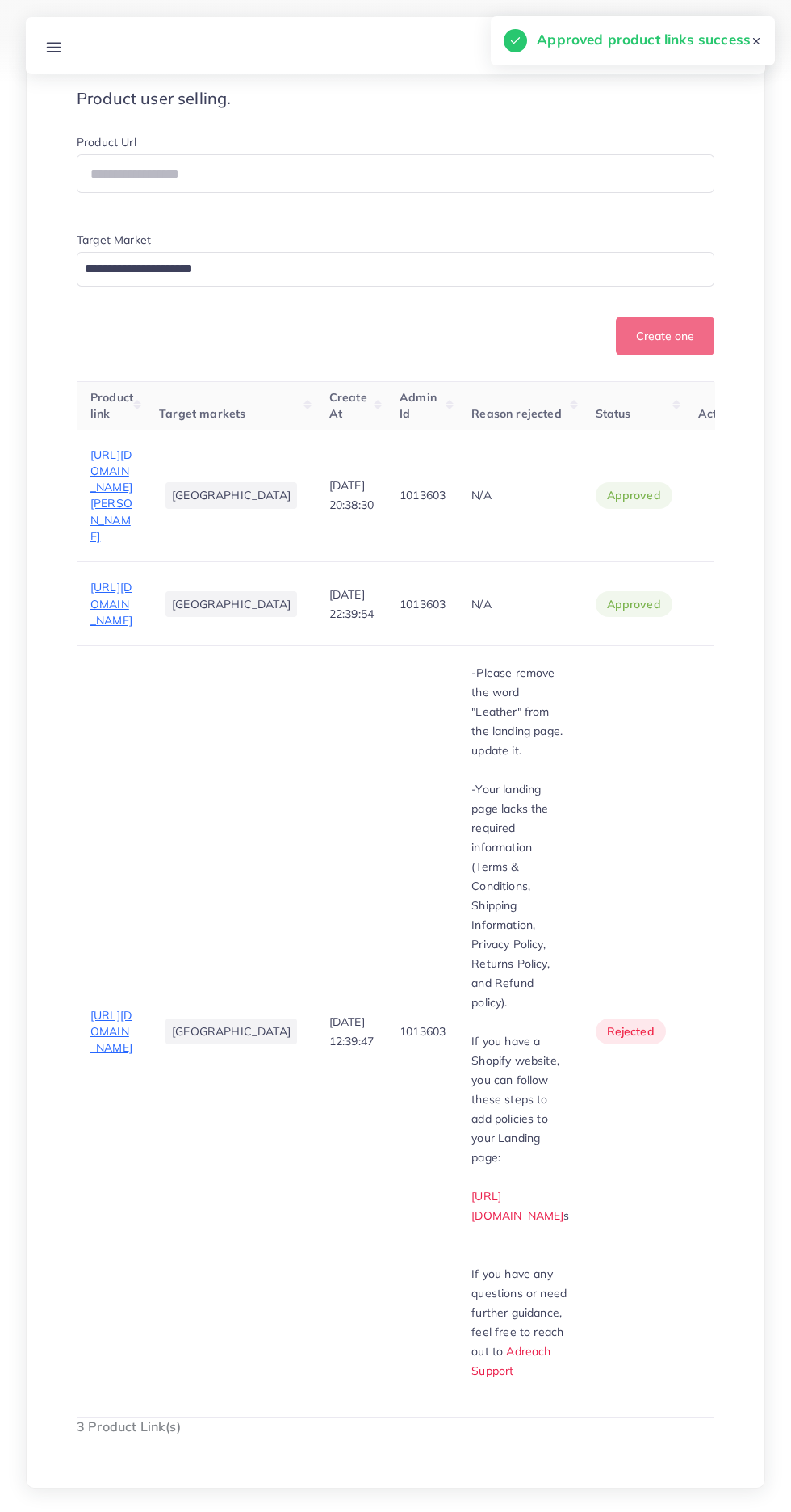
click at [110, 1056] on span "[URL][DOMAIN_NAME]" at bounding box center [112, 1032] width 42 height 48
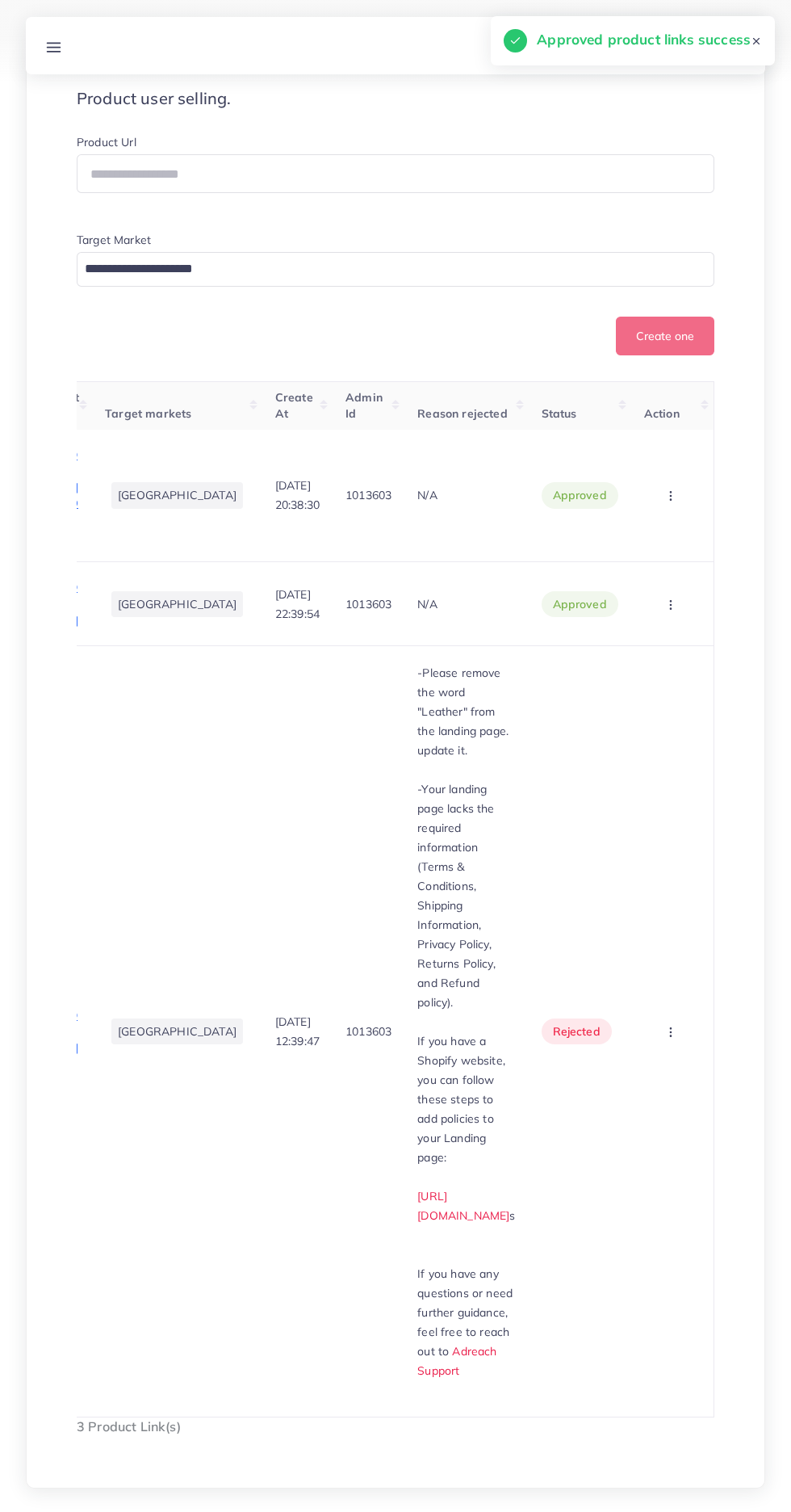
click at [676, 1039] on icon "button" at bounding box center [671, 1032] width 13 height 13
click at [650, 1089] on span "Approve" at bounding box center [643, 1080] width 53 height 16
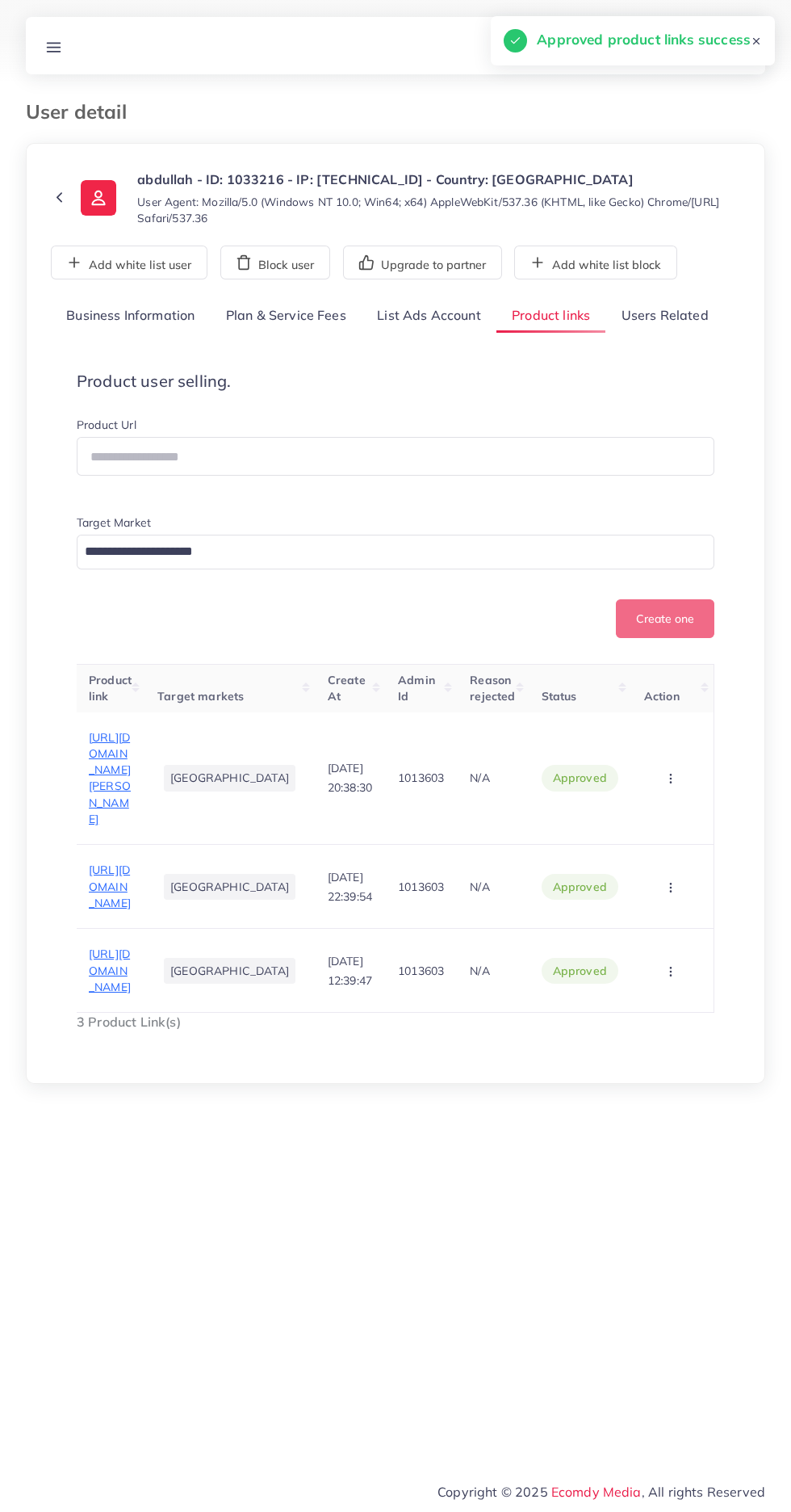
scroll to position [0, 0]
